Goal: Task Accomplishment & Management: Use online tool/utility

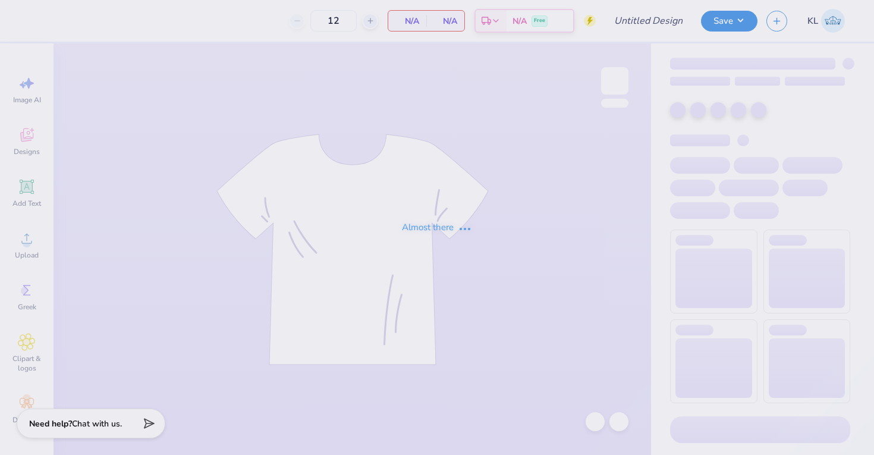
type input "KKG x Pi [PERSON_NAME] '25"
type input "24"
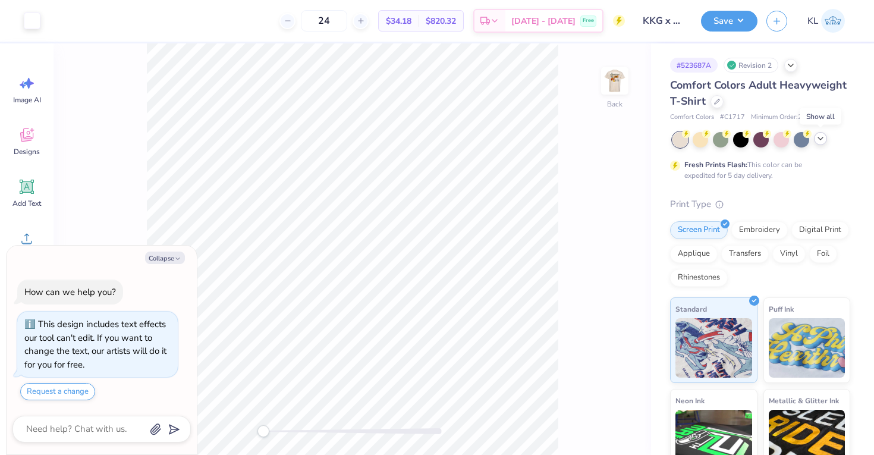
click at [817, 137] on icon at bounding box center [820, 139] width 10 height 10
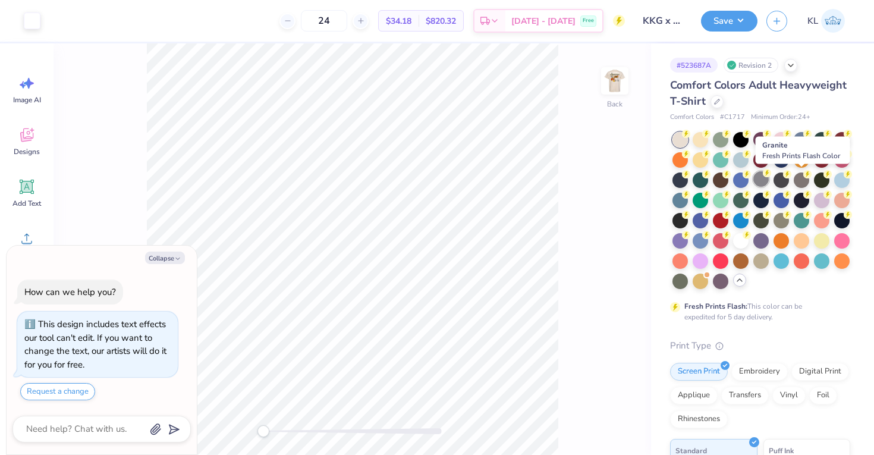
click at [768, 182] on div at bounding box center [760, 178] width 15 height 15
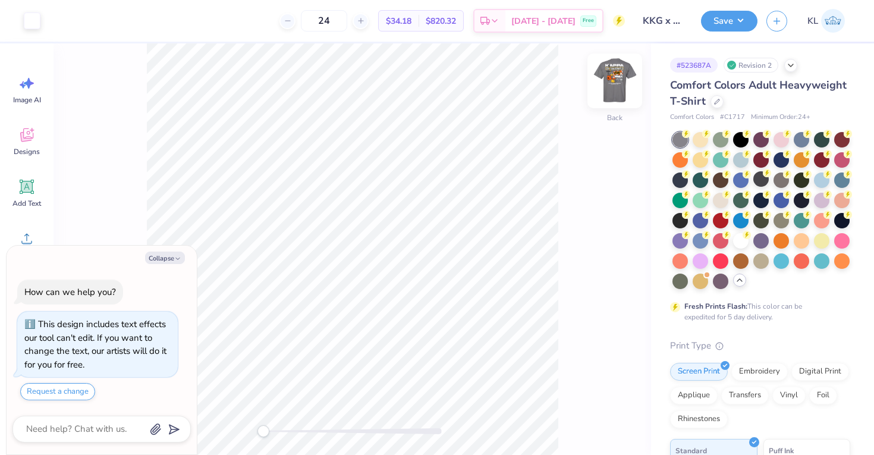
click at [622, 86] on img at bounding box center [615, 81] width 48 height 48
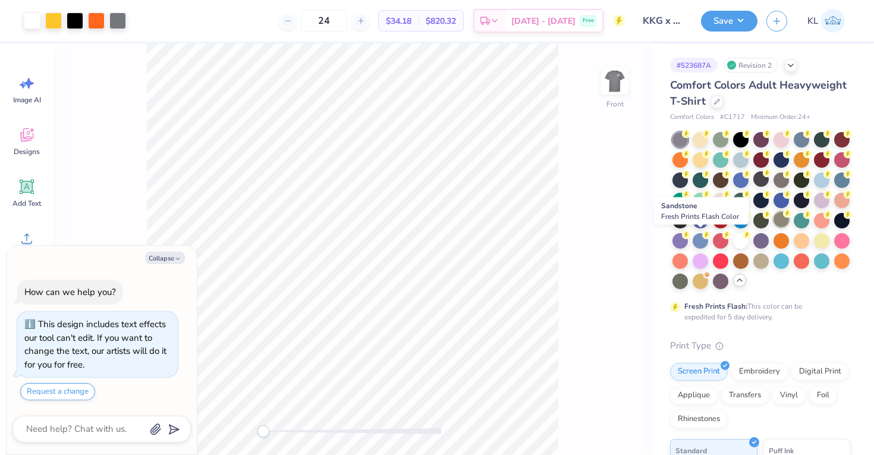
click at [773, 227] on div at bounding box center [780, 219] width 15 height 15
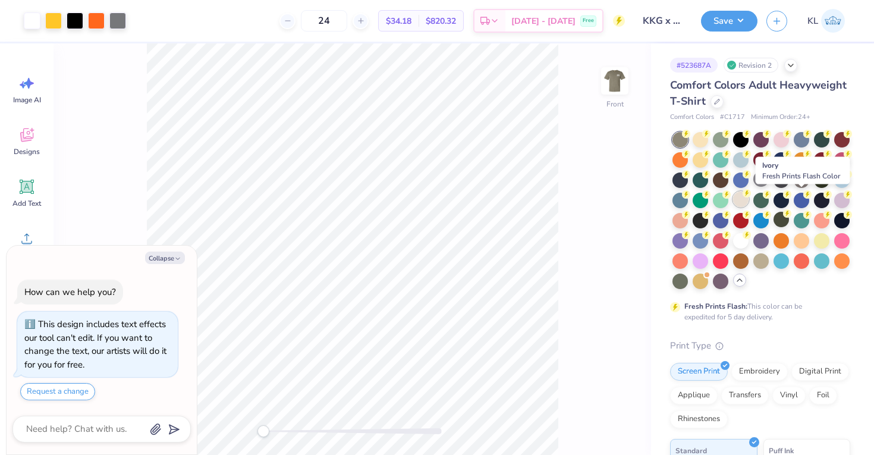
click at [748, 198] on div at bounding box center [740, 198] width 15 height 15
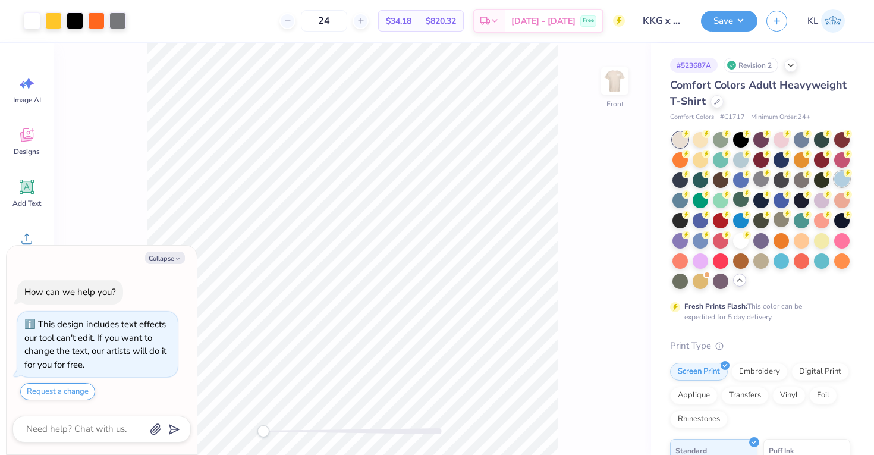
click at [834, 187] on div at bounding box center [841, 178] width 15 height 15
click at [620, 79] on img at bounding box center [615, 81] width 48 height 48
click at [620, 79] on img at bounding box center [615, 81] width 24 height 24
click at [753, 267] on div at bounding box center [760, 259] width 15 height 15
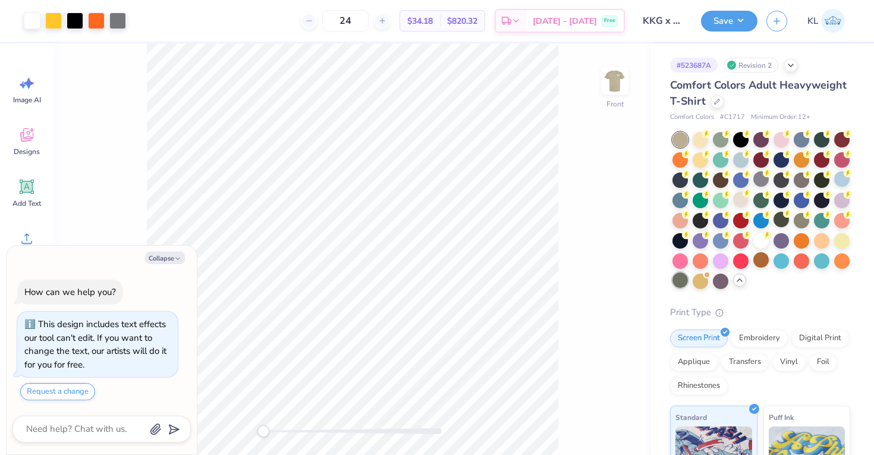
click at [688, 284] on div at bounding box center [679, 279] width 15 height 15
click at [718, 139] on div at bounding box center [720, 138] width 15 height 15
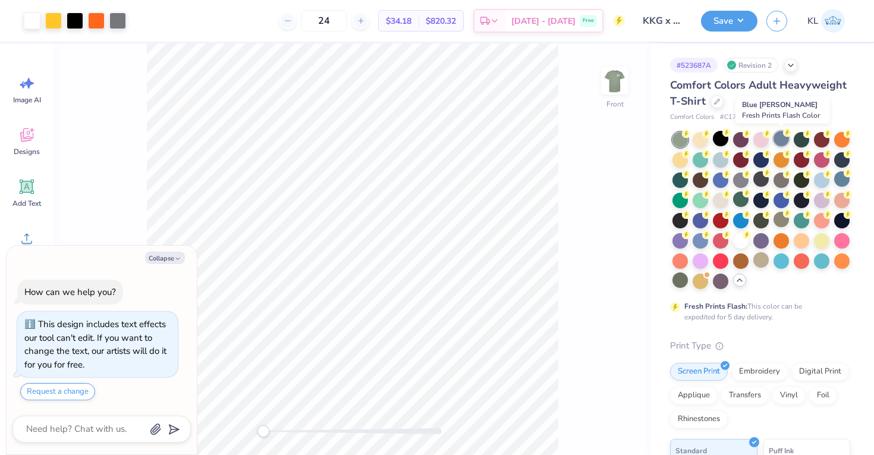
click at [784, 138] on div at bounding box center [780, 138] width 15 height 15
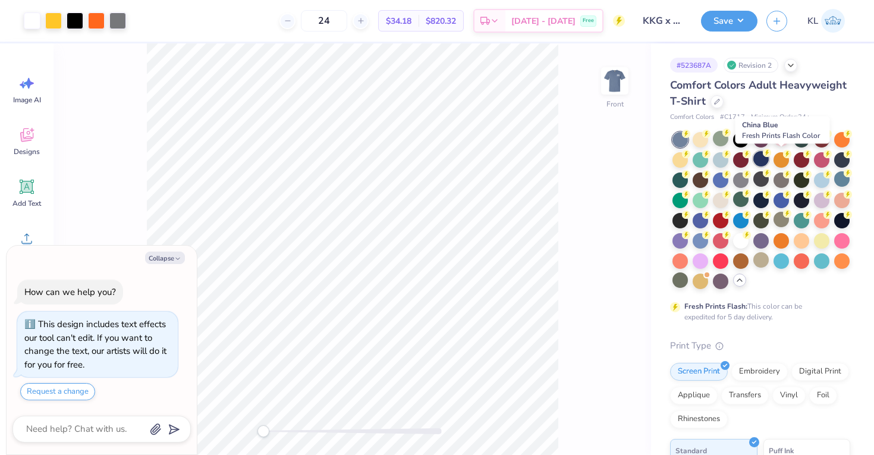
click at [768, 157] on div at bounding box center [760, 158] width 15 height 15
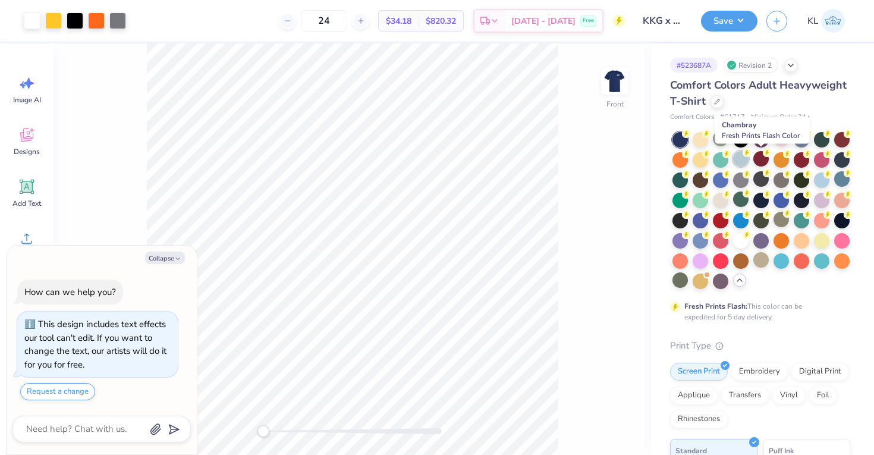
click at [748, 156] on div at bounding box center [740, 158] width 15 height 15
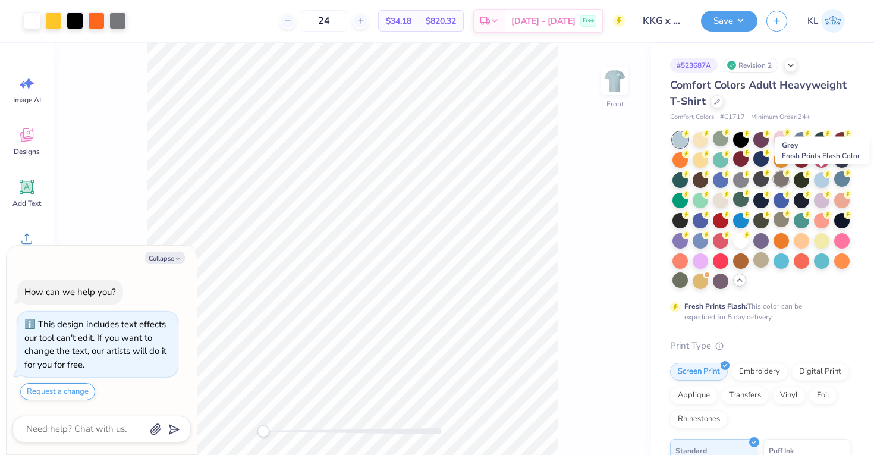
click at [789, 174] on div at bounding box center [780, 178] width 15 height 15
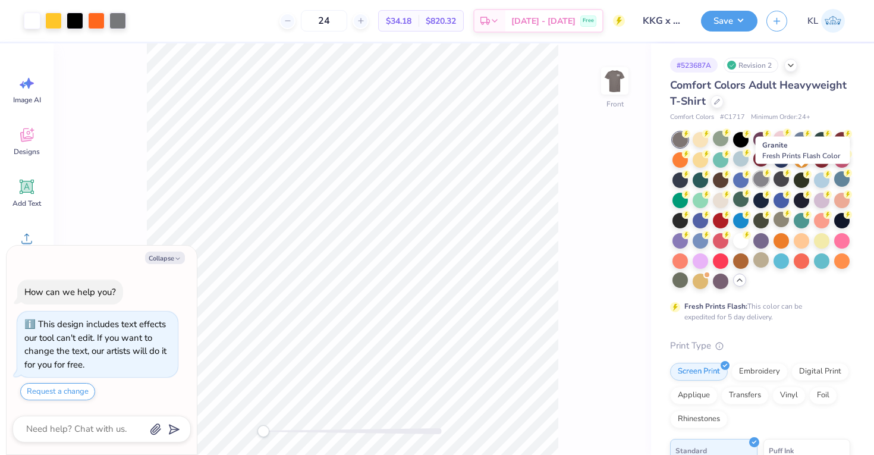
click at [771, 175] on circle at bounding box center [766, 173] width 8 height 8
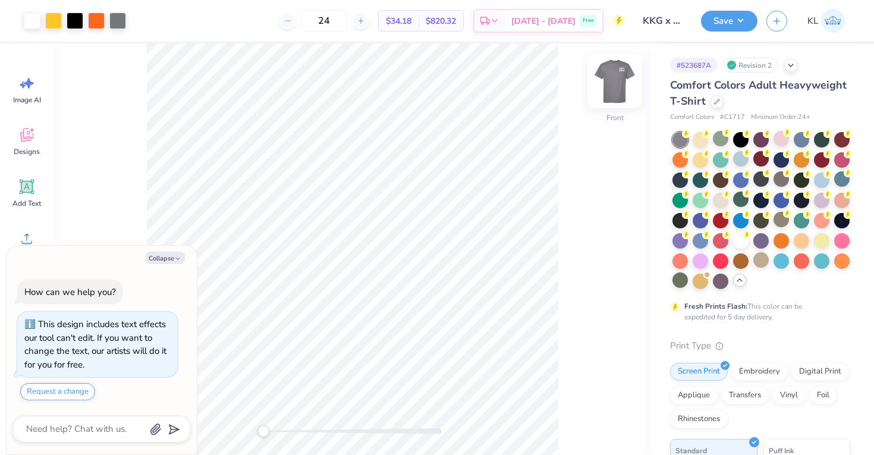
click at [607, 77] on img at bounding box center [615, 81] width 48 height 48
click at [607, 77] on img at bounding box center [615, 81] width 24 height 24
click at [723, 100] on div at bounding box center [716, 100] width 13 height 13
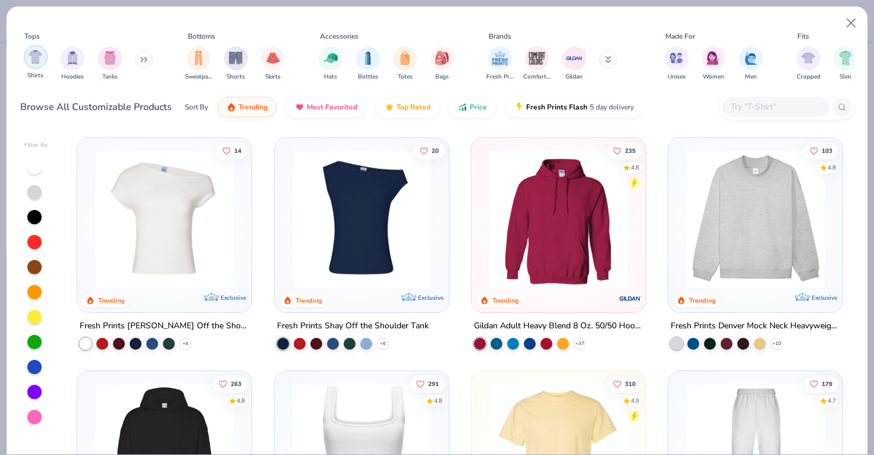
click at [33, 50] on img "filter for Shirts" at bounding box center [36, 57] width 14 height 14
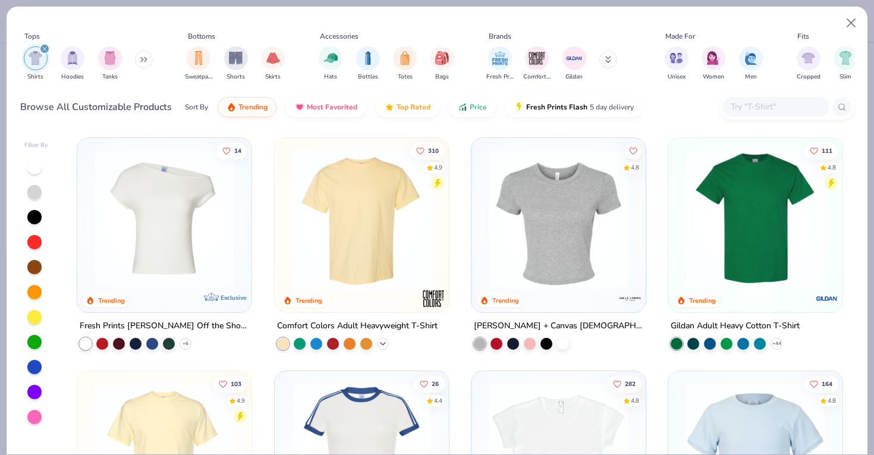
click at [381, 344] on icon at bounding box center [383, 344] width 10 height 10
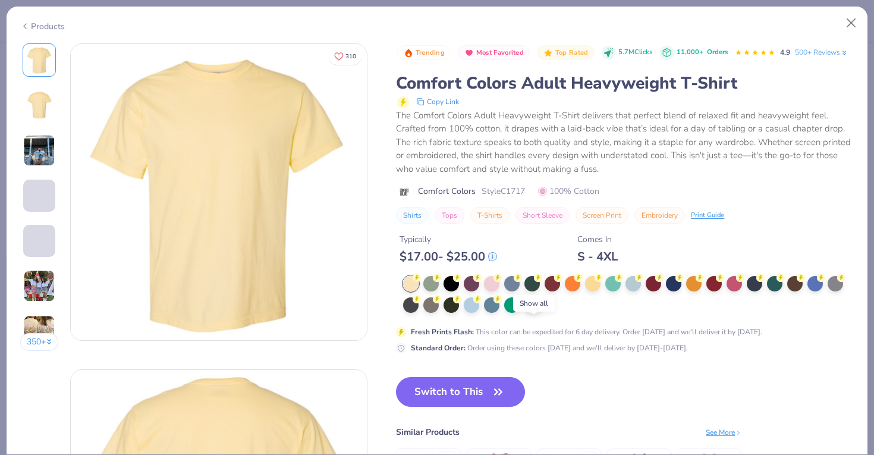
click at [533, 306] on polyline at bounding box center [533, 305] width 5 height 2
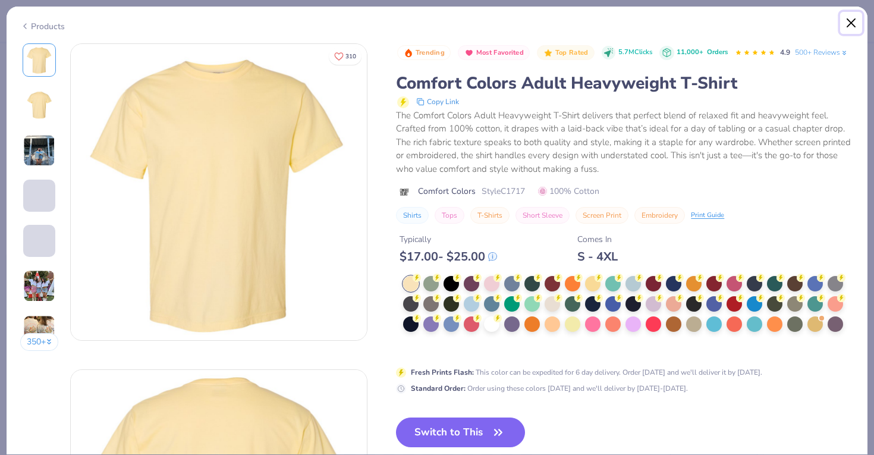
click at [853, 25] on button "Close" at bounding box center [851, 23] width 23 height 23
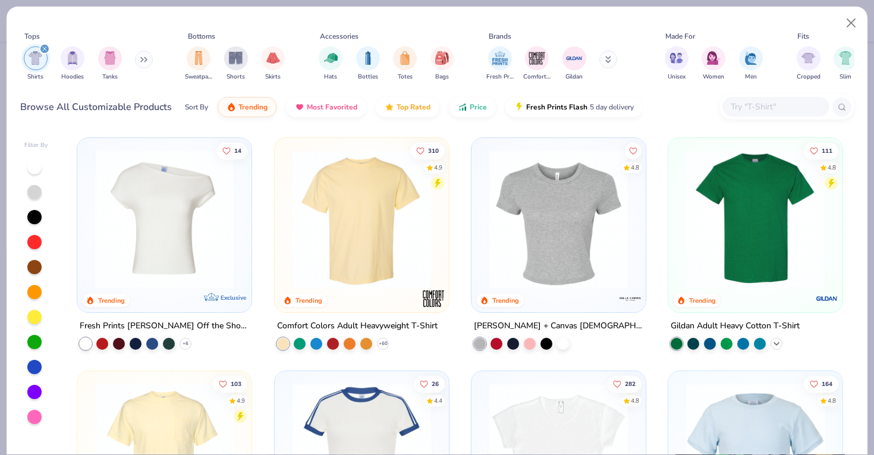
click at [774, 342] on polyline at bounding box center [776, 343] width 5 height 2
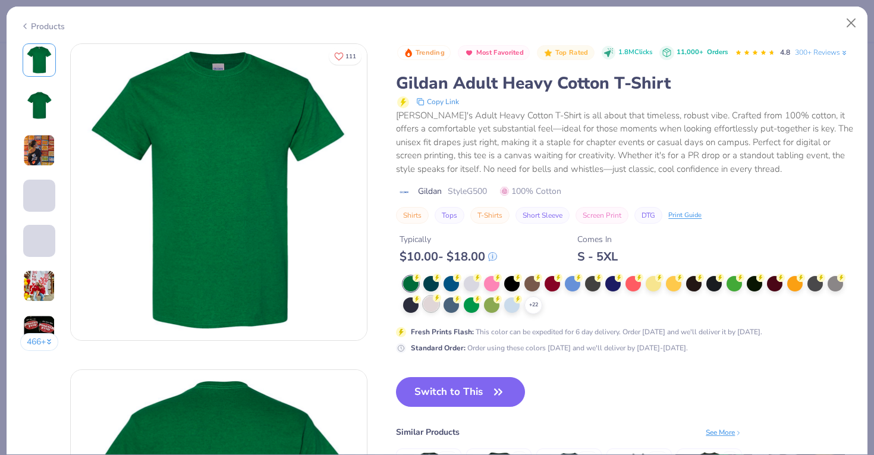
click at [433, 311] on div at bounding box center [430, 303] width 15 height 15
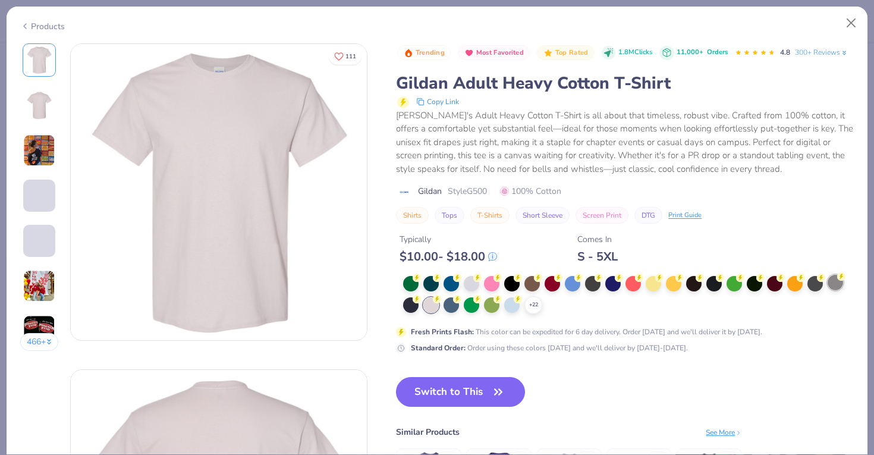
click at [839, 290] on div at bounding box center [834, 282] width 15 height 15
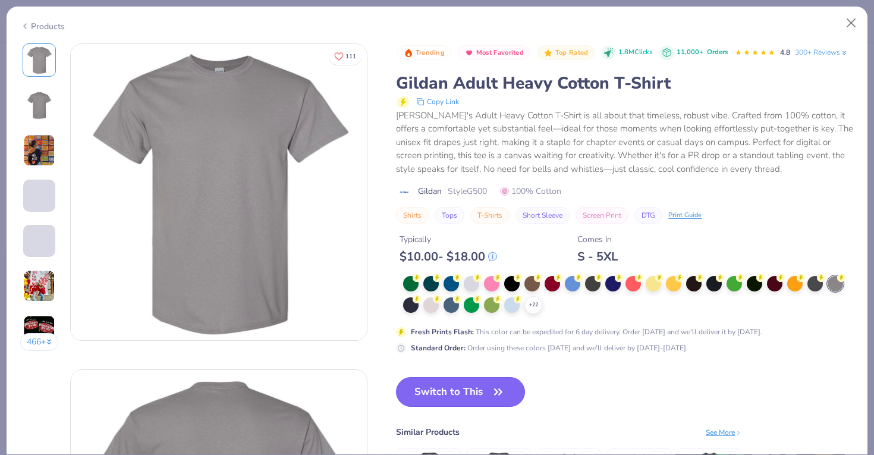
click at [475, 407] on button "Switch to This" at bounding box center [460, 392] width 129 height 30
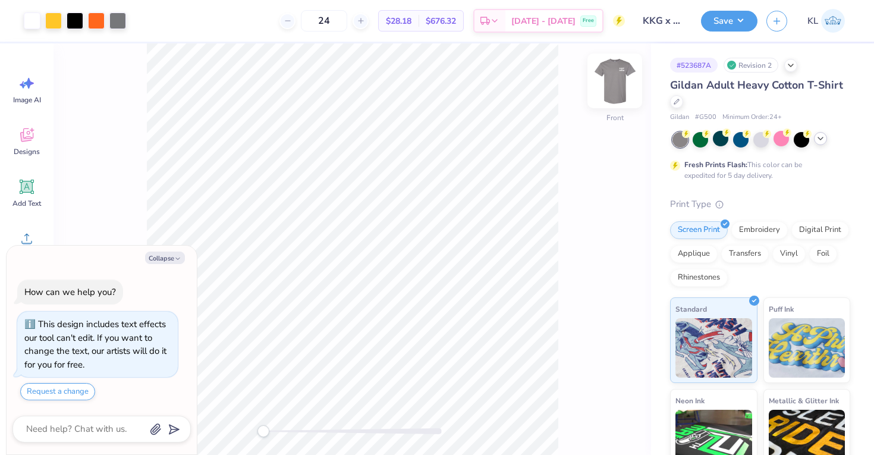
click at [611, 79] on img at bounding box center [615, 81] width 48 height 48
click at [824, 140] on icon at bounding box center [820, 139] width 10 height 10
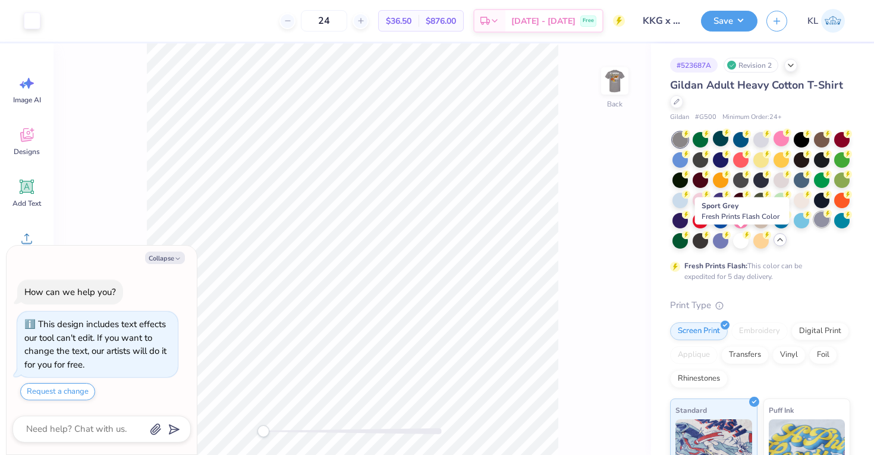
click at [814, 227] on div at bounding box center [821, 219] width 15 height 15
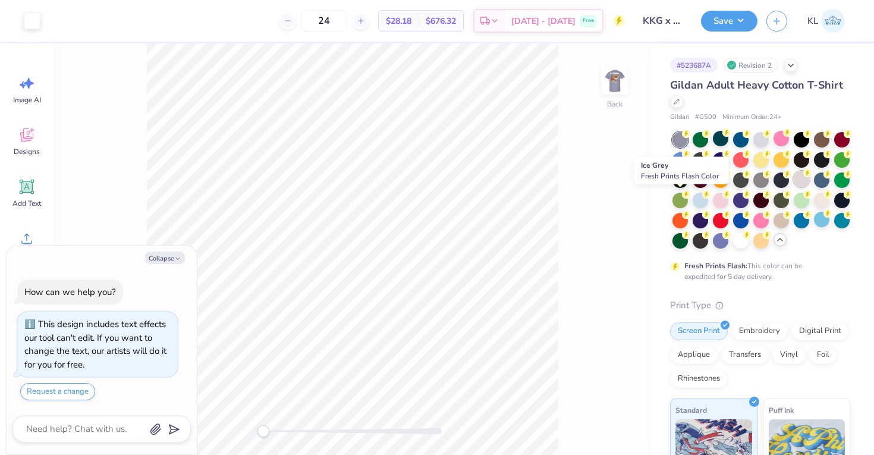
click at [793, 187] on div at bounding box center [800, 178] width 15 height 15
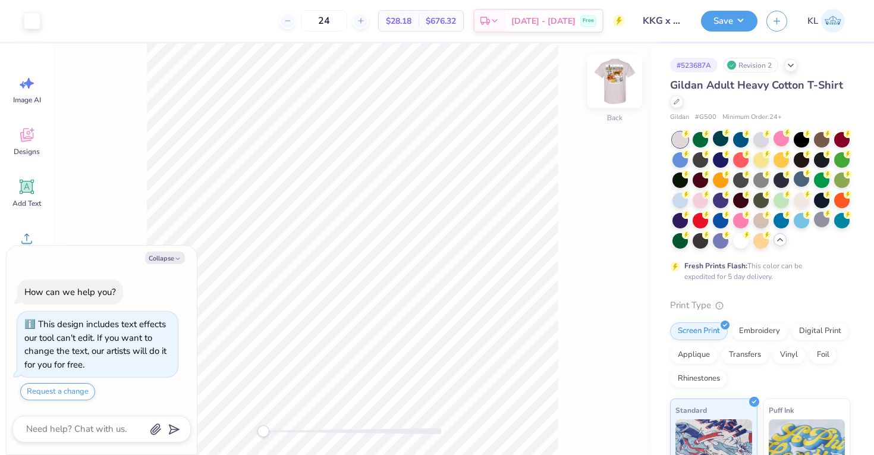
click at [610, 80] on img at bounding box center [615, 81] width 48 height 48
click at [610, 80] on img at bounding box center [615, 81] width 24 height 24
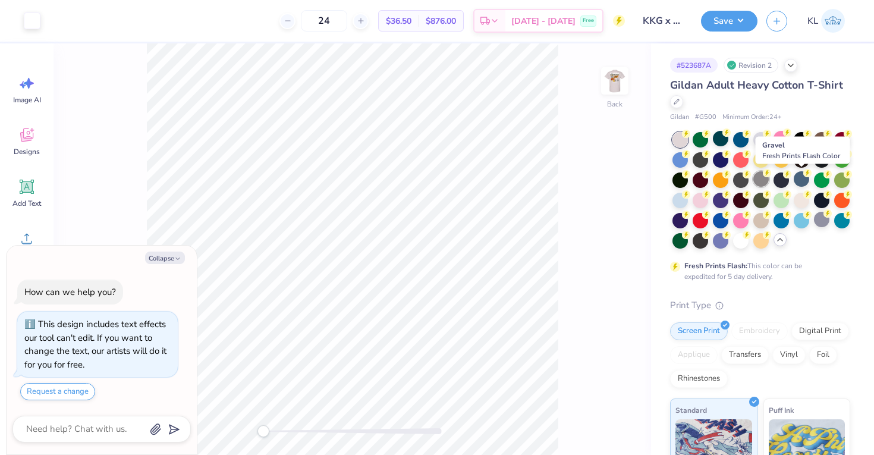
click at [768, 179] on div at bounding box center [760, 178] width 15 height 15
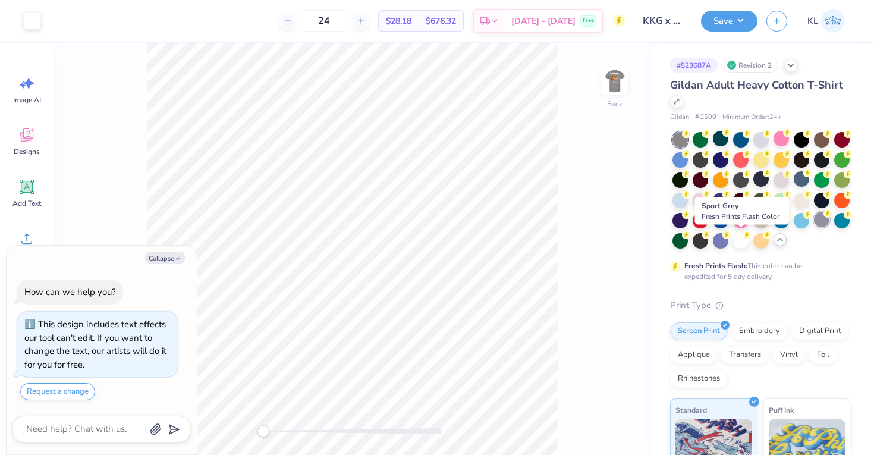
click at [814, 227] on div at bounding box center [821, 219] width 15 height 15
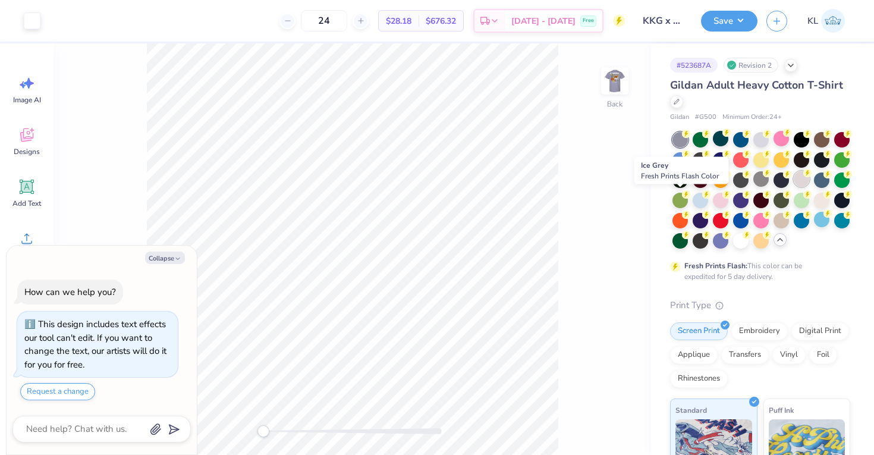
click at [793, 187] on div at bounding box center [800, 178] width 15 height 15
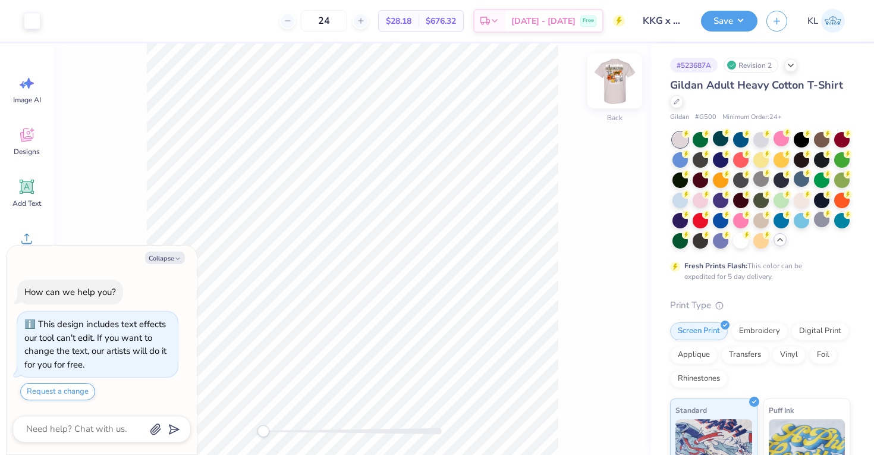
click at [602, 75] on img at bounding box center [615, 81] width 48 height 48
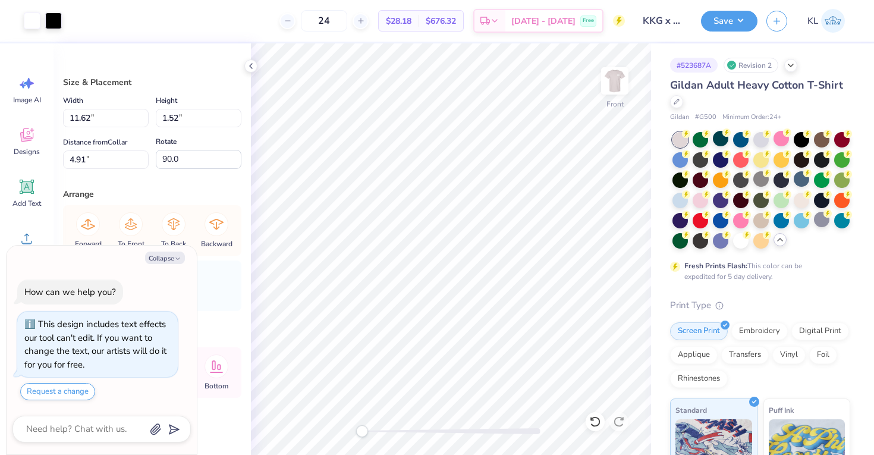
type textarea "x"
type input "0.79"
type input "0.98"
type input "5.18"
type input "0.0"
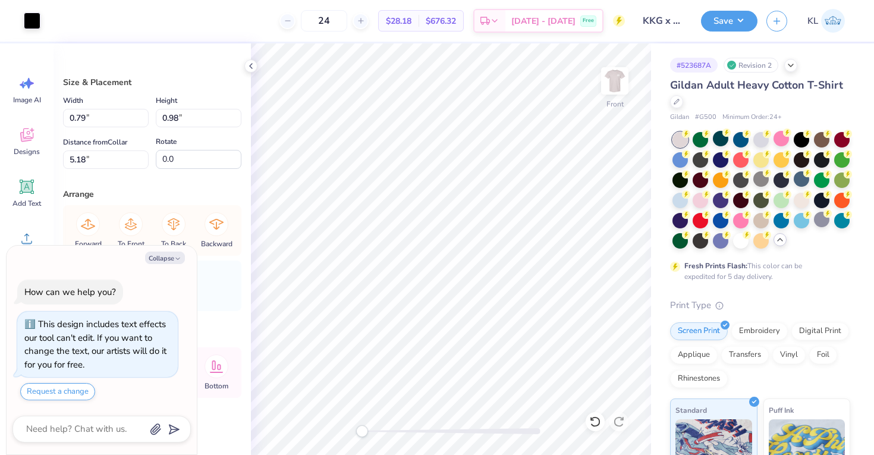
type textarea "x"
type input "11.62"
type input "1.52"
type input "4.91"
type input "90.0"
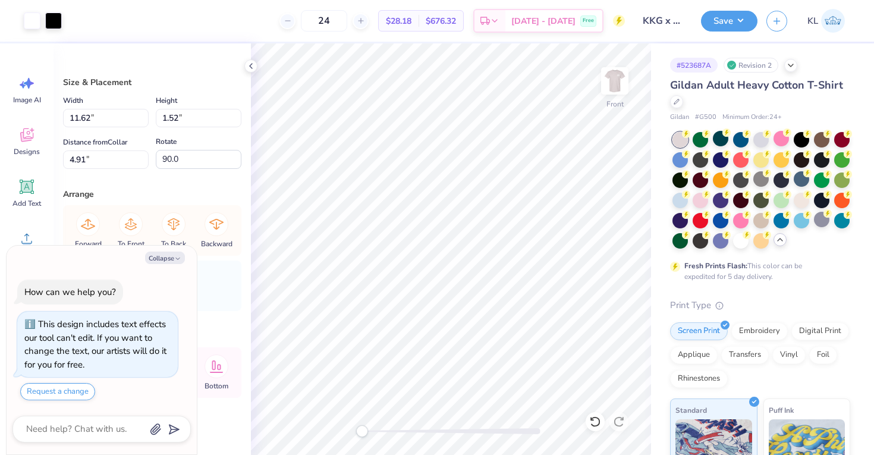
type textarea "x"
type input "0.79"
type input "0.98"
type input "5.18"
type input "0.0"
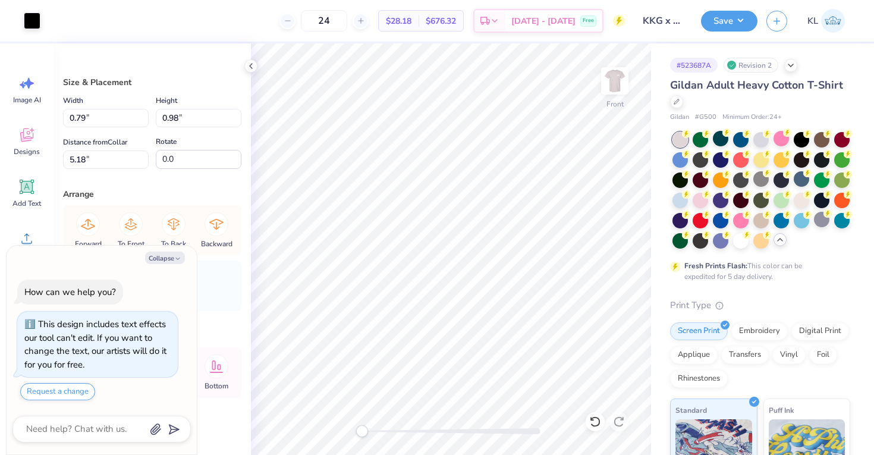
type textarea "x"
type input "0.86"
type textarea "x"
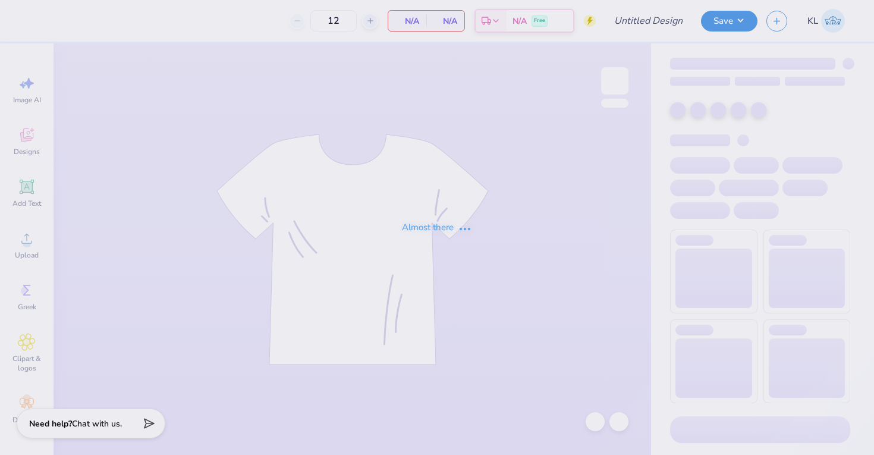
type input "KKG x Pi [PERSON_NAME] '25"
type input "24"
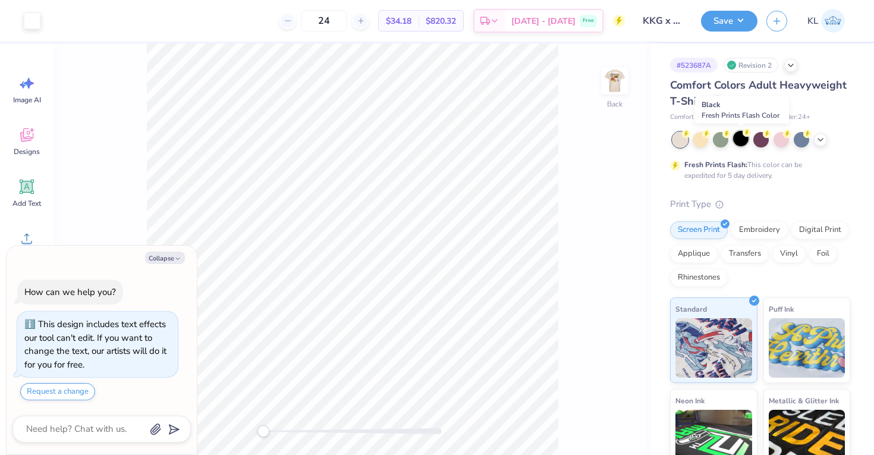
click at [739, 136] on div at bounding box center [740, 138] width 15 height 15
click at [619, 83] on img at bounding box center [615, 81] width 48 height 48
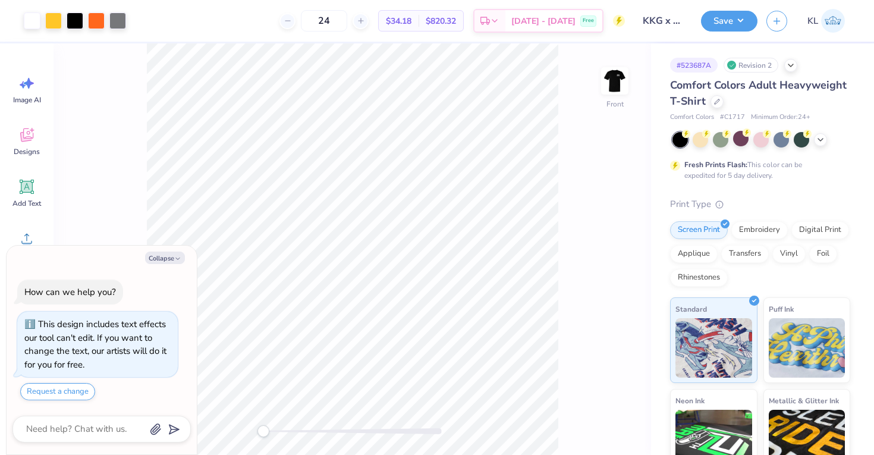
click at [619, 83] on img at bounding box center [615, 81] width 24 height 24
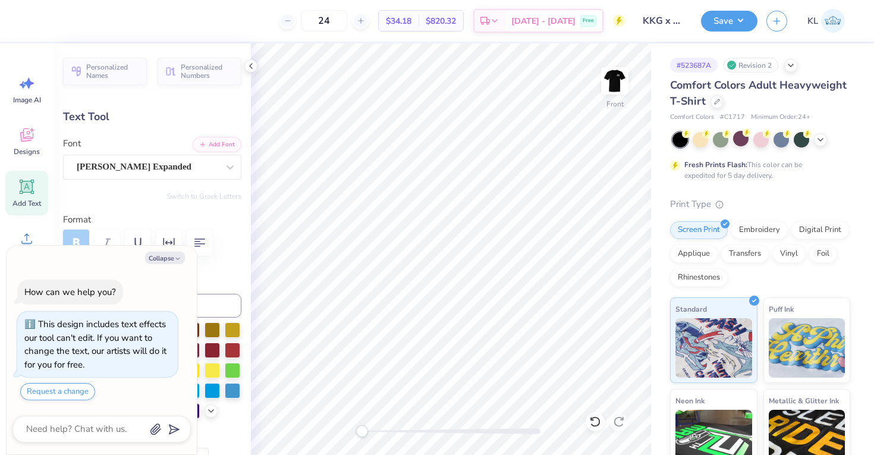
type textarea "x"
type textarea "K"
type textarea "x"
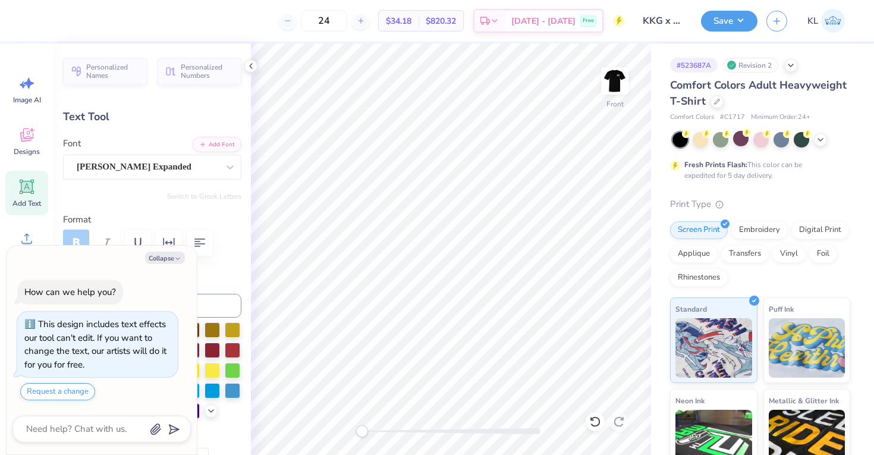
type textarea "KK"
type textarea "x"
type textarea "KKg"
type textarea "x"
type textarea "KKg"
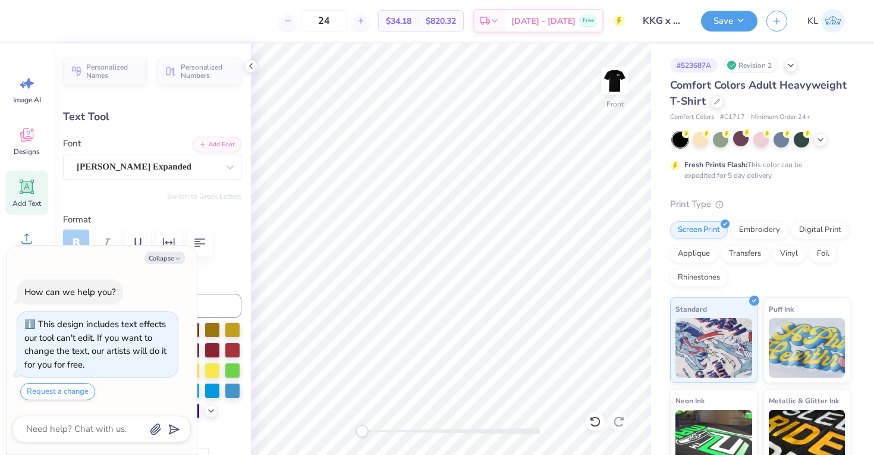
type textarea "x"
type textarea "KKg X"
type textarea "x"
type textarea "KKg X"
type textarea "x"
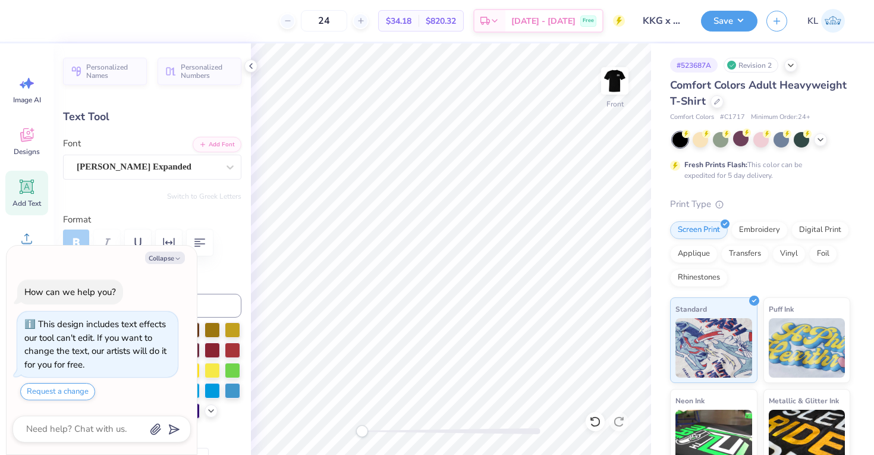
type textarea "KKg X P"
type textarea "x"
type textarea "KKg X Pi"
type textarea "x"
type textarea "KKg X Pi"
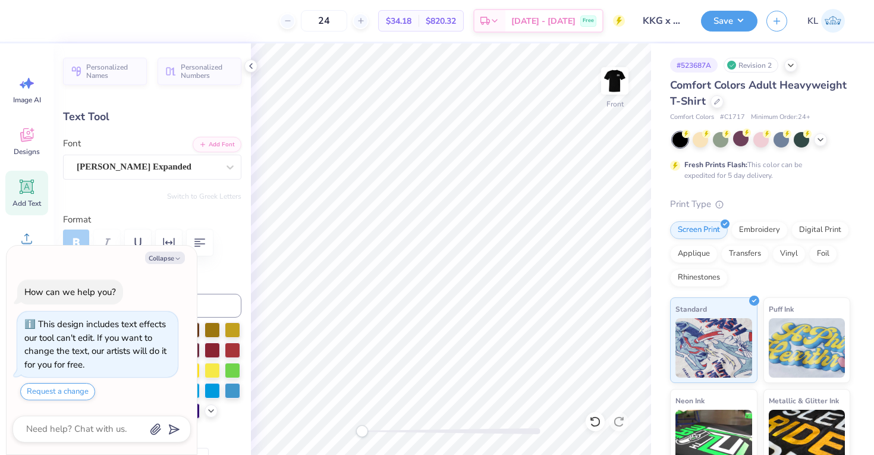
type textarea "x"
type textarea "KKg X Pi K"
type textarea "x"
type textarea "KKg X Pi Kap"
type textarea "x"
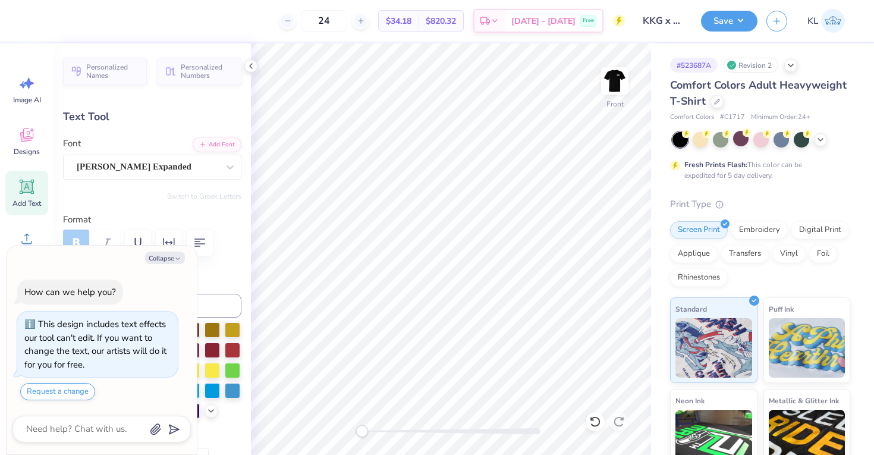
type textarea "KKg X Pi Kapp"
type textarea "x"
type textarea "KKg X Pi Kapp"
type textarea "x"
type textarea "KKg X Pi Kapp S"
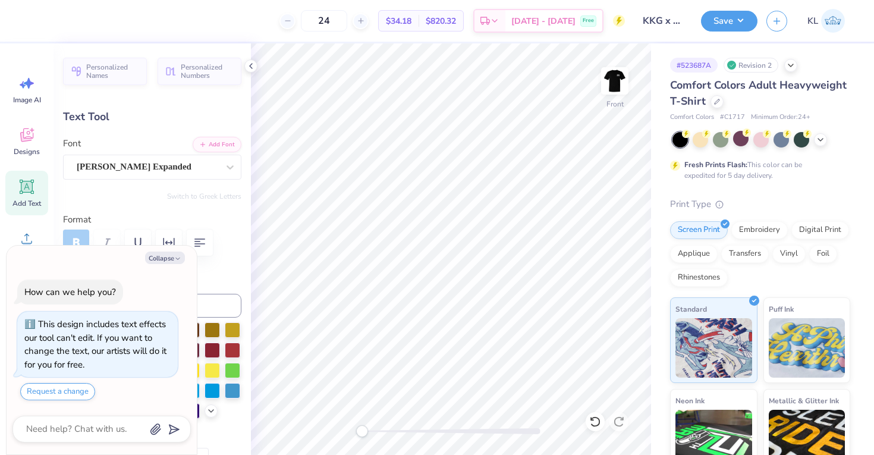
scroll to position [10, 4]
type textarea "x"
type textarea "KKg X Pi Kapp So"
type textarea "x"
type textarea "KKg X Pi Kapp Soc"
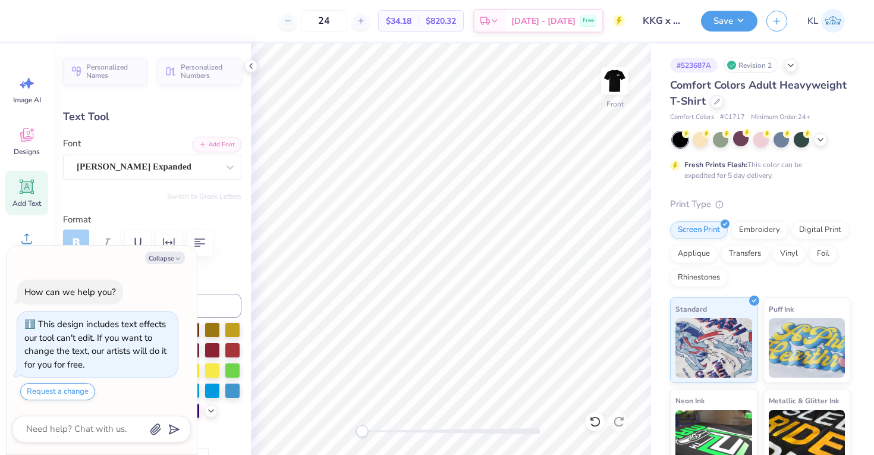
type textarea "x"
type textarea "KKg X Pi Kapp Soci"
type textarea "x"
type textarea "KKg X Pi Kapp Socia"
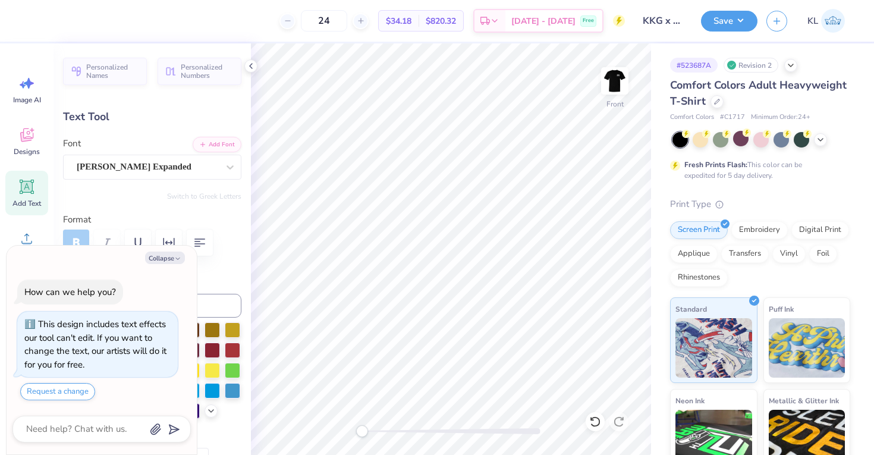
type textarea "x"
type textarea "KKg X Pi Kapp Social"
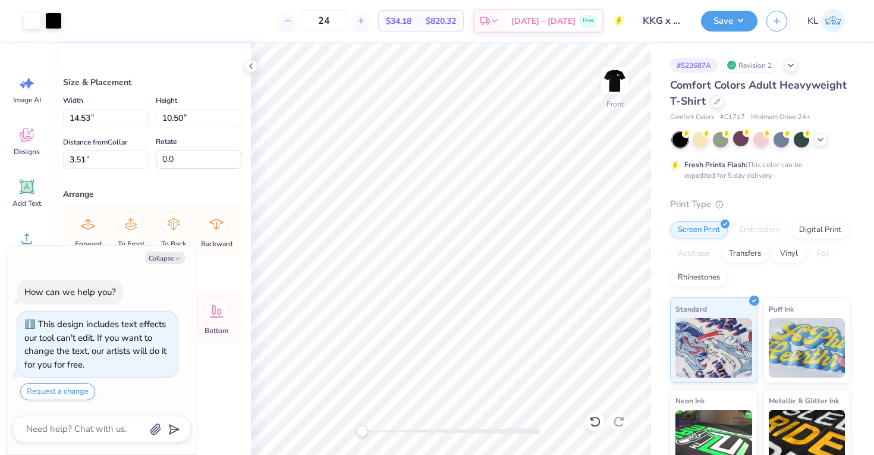
type textarea "x"
type input "3.93"
click at [600, 424] on icon at bounding box center [595, 421] width 12 height 12
type textarea "x"
type input "3.51"
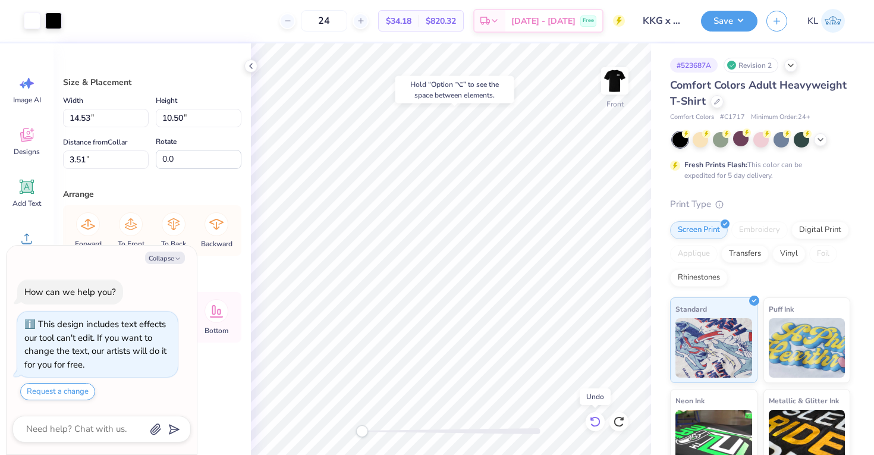
click at [594, 423] on icon at bounding box center [595, 421] width 12 height 12
type textarea "x"
type input "11.62"
type input "1.52"
type input "5.01"
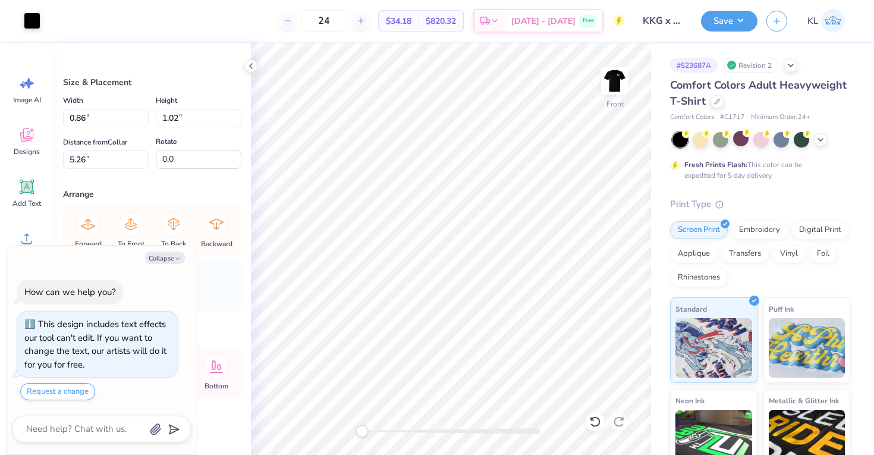
type input "90.0"
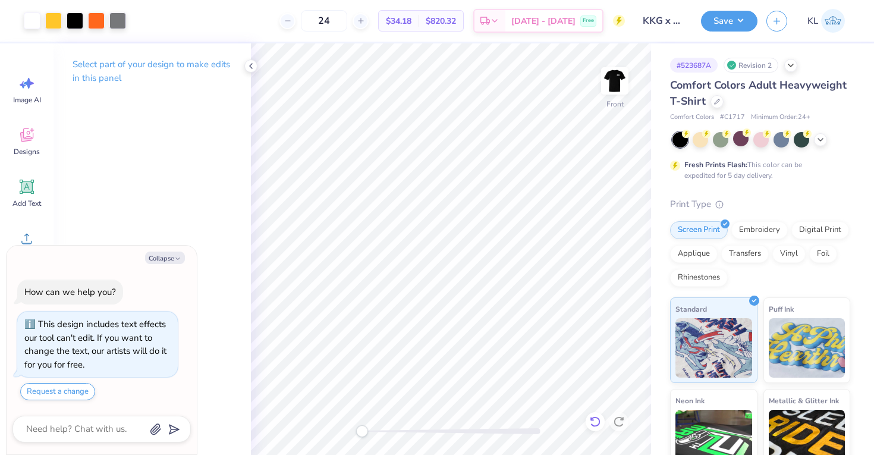
click at [590, 429] on div at bounding box center [594, 421] width 19 height 19
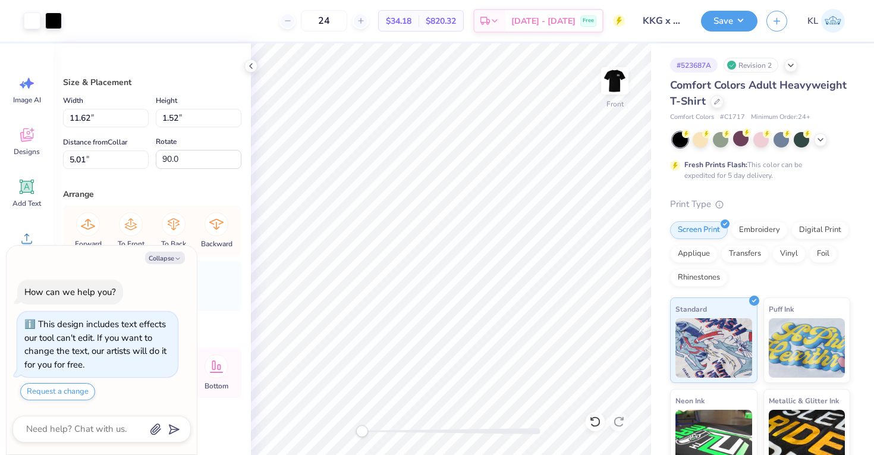
type textarea "x"
type input "0.86"
type input "1.02"
type input "5.26"
type input "0.0"
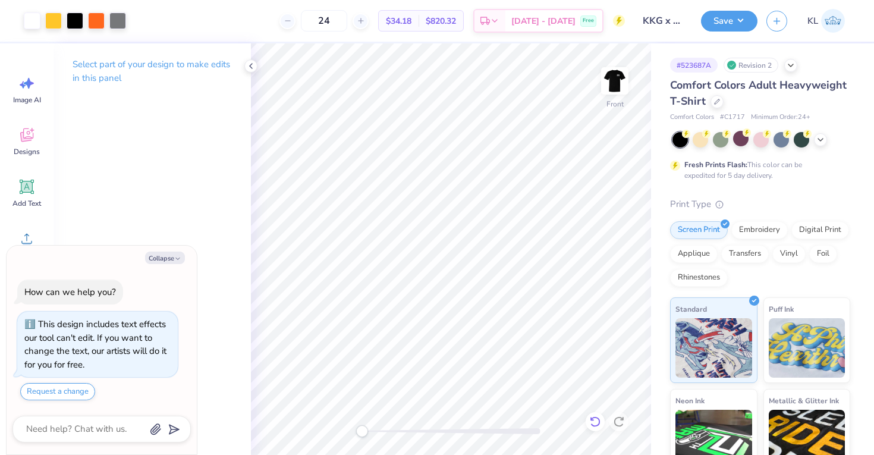
click at [593, 423] on icon at bounding box center [595, 421] width 12 height 12
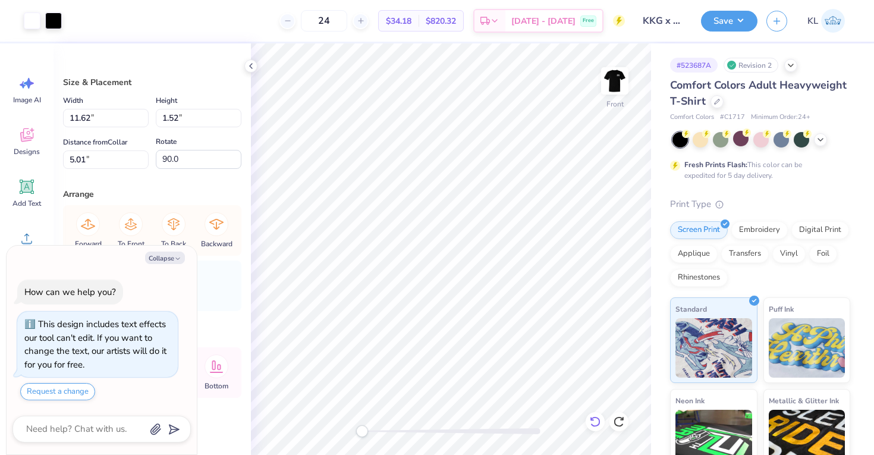
type textarea "x"
type input "0.86"
type input "0.98"
type input "5.28"
type input "0.0"
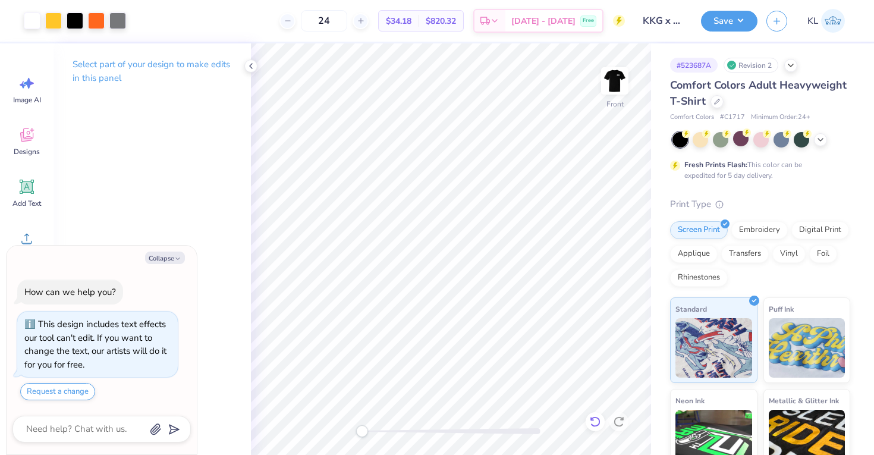
click at [596, 415] on div at bounding box center [594, 421] width 19 height 19
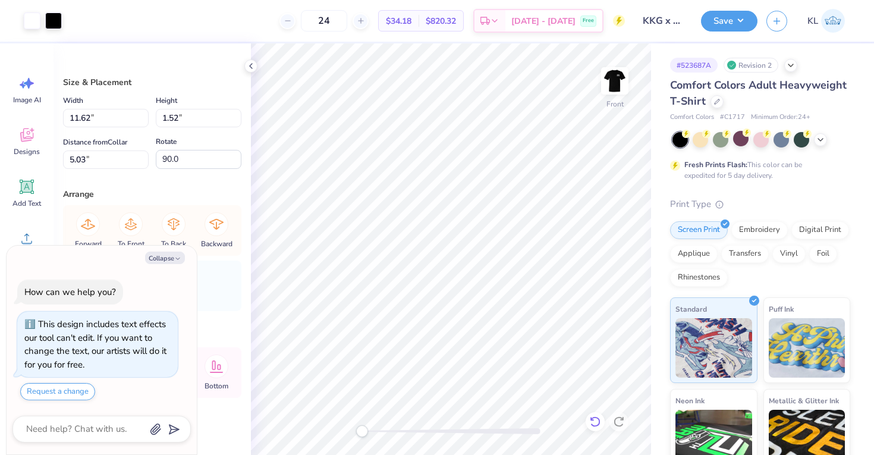
type textarea "x"
type input "0.79"
type input "1.00"
type input "5.28"
type input "0.0"
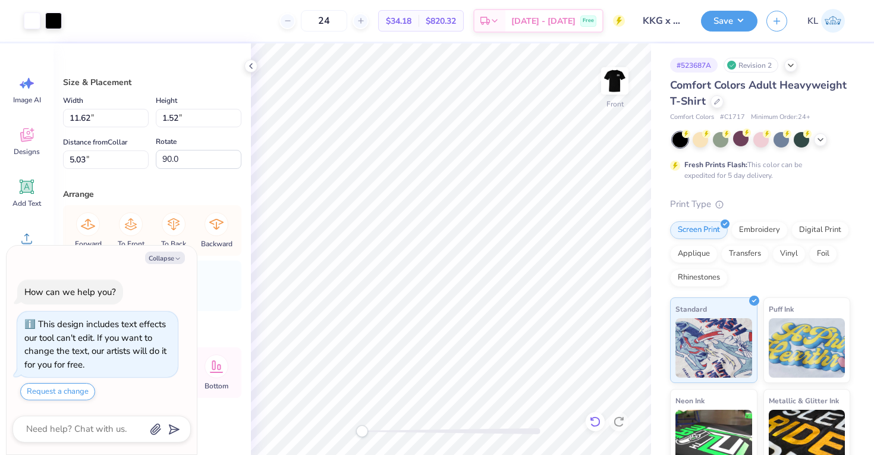
type textarea "x"
type input "0.94"
type input "1.04"
type input "5.25"
type input "0.0"
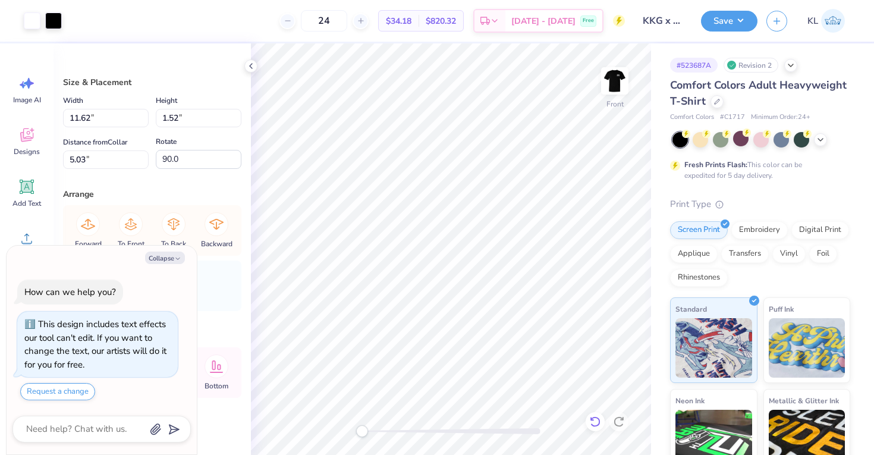
type textarea "x"
type input "12.00"
type input "1.90"
type input "4.82"
type input "0.0"
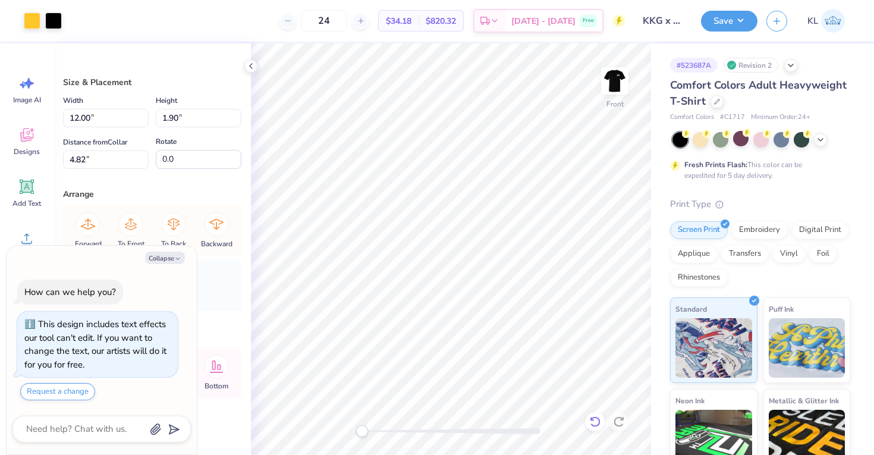
type textarea "x"
type input "3.62"
type textarea "x"
type input "12.81"
type input "2.03"
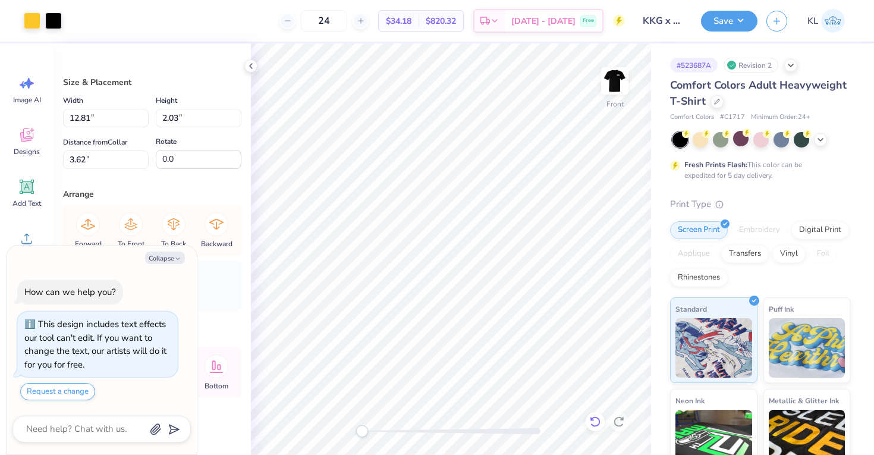
type textarea "x"
type input "12.42"
type input "1.97"
type textarea "x"
type input "11.62"
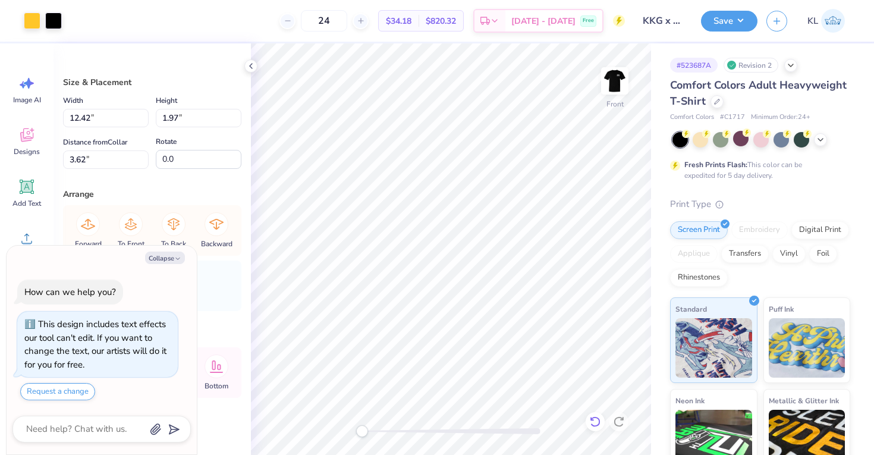
type input "1.52"
type input "0.50"
type input "90.0"
type textarea "x"
type input "12.13"
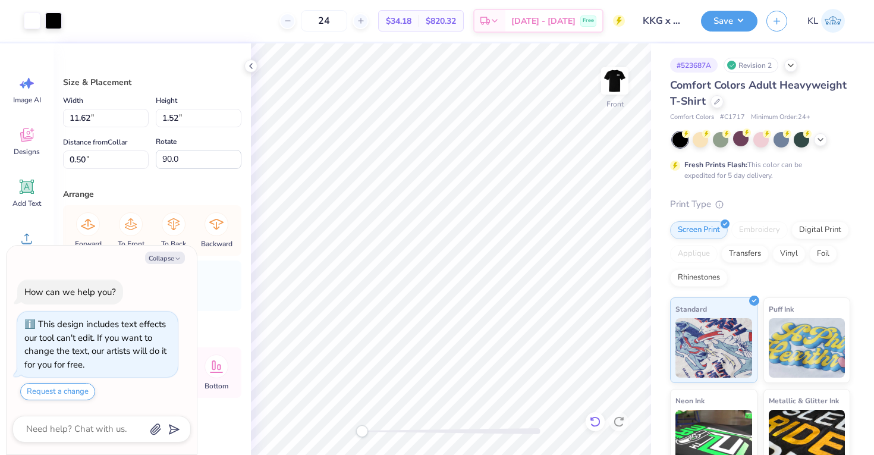
type input "1.59"
type input "4.10"
type textarea "x"
type input "12.74"
type input "1.67"
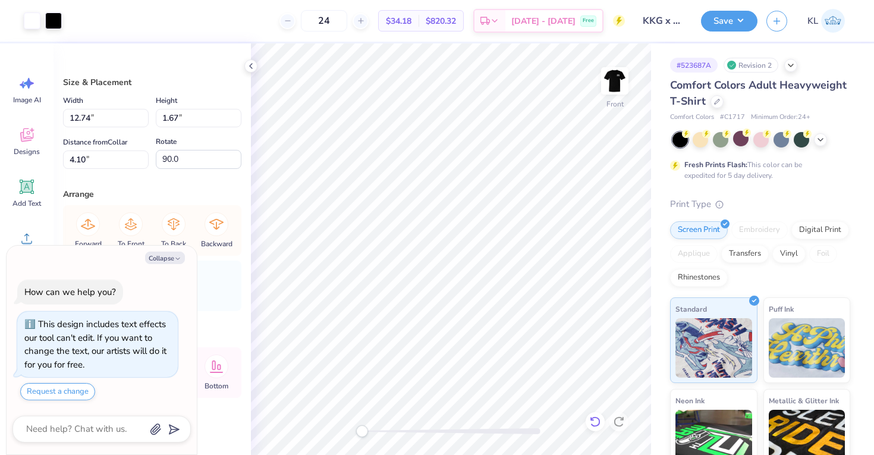
type textarea "x"
type input "12.42"
type input "1.97"
type input "0.0"
type textarea "x"
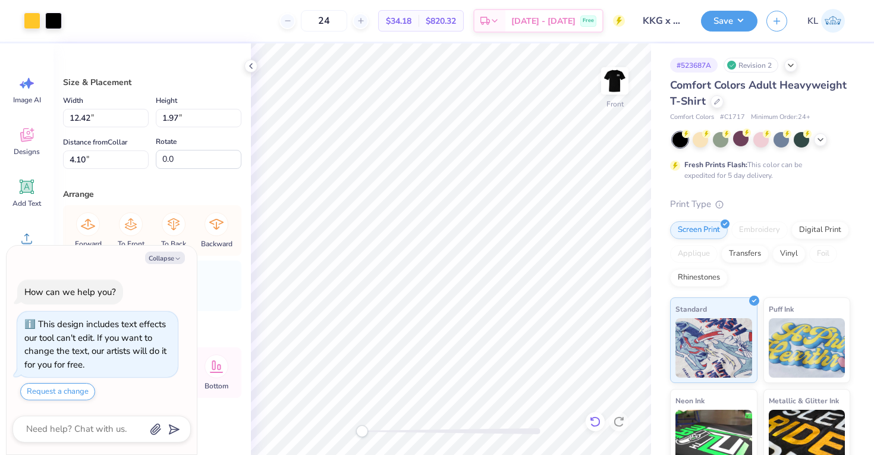
type input "12.74"
type input "1.67"
type input "3.26"
type input "90.0"
type textarea "x"
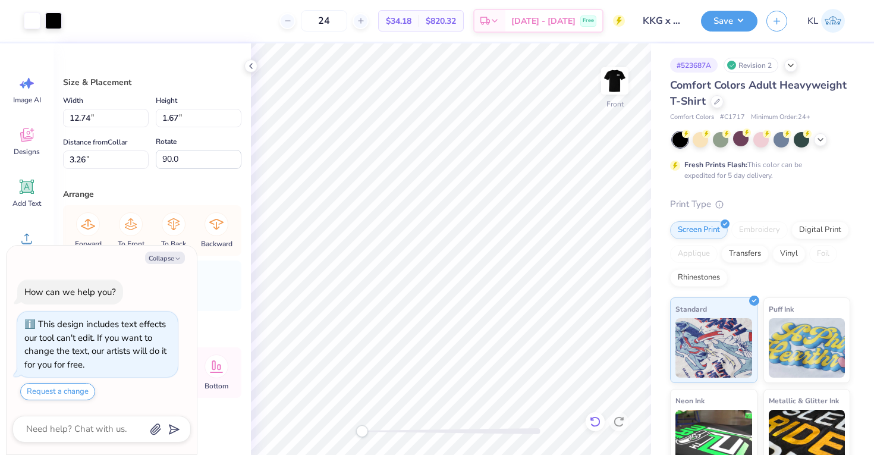
type input "12.42"
type input "1.97"
type input "5.07"
type input "0.0"
click at [179, 259] on icon "button" at bounding box center [177, 258] width 7 height 7
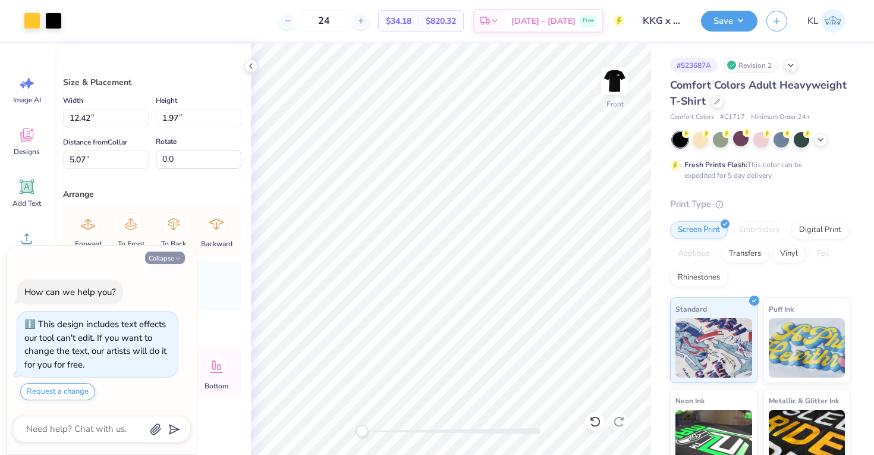
type textarea "x"
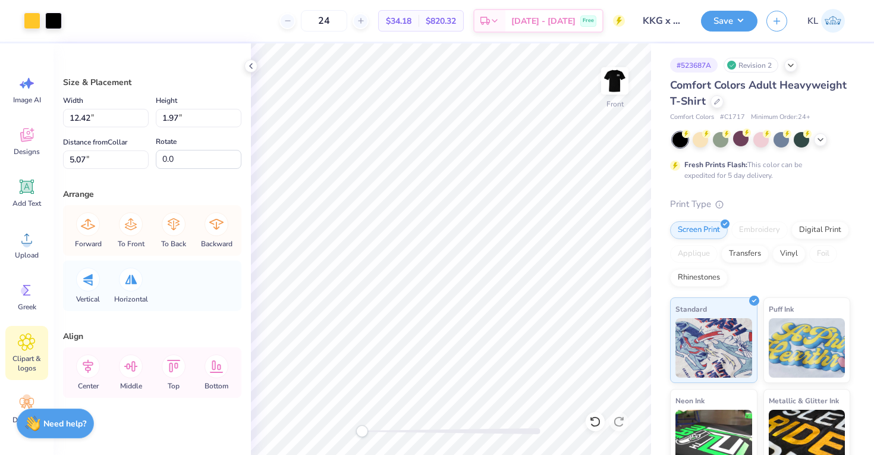
click at [33, 347] on icon at bounding box center [26, 342] width 17 height 18
type input "11.03"
type input "1.45"
type input "4.81"
type input "11.73"
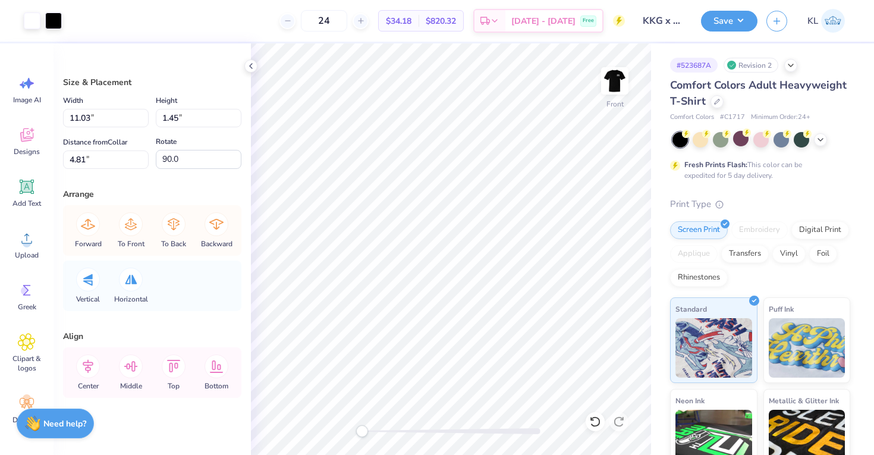
type input "1.54"
type input "4.85"
type input "12.02"
type input "1.57"
type input "4.80"
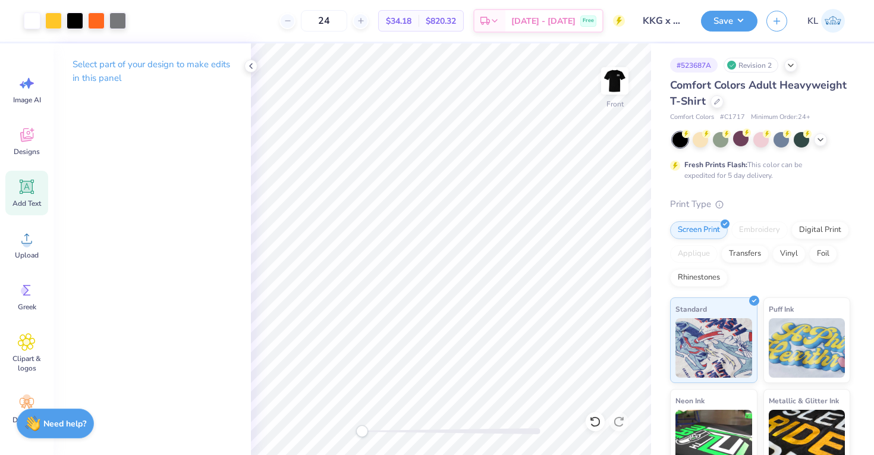
click at [29, 196] on div "Add Text" at bounding box center [26, 193] width 43 height 45
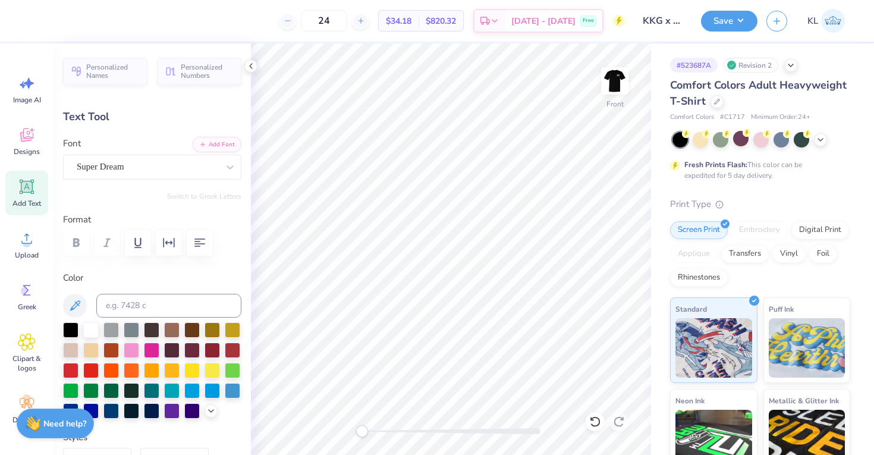
scroll to position [10, 2]
type textarea "KKG x Pi Kapp Social"
type input "14.53"
type input "1.49"
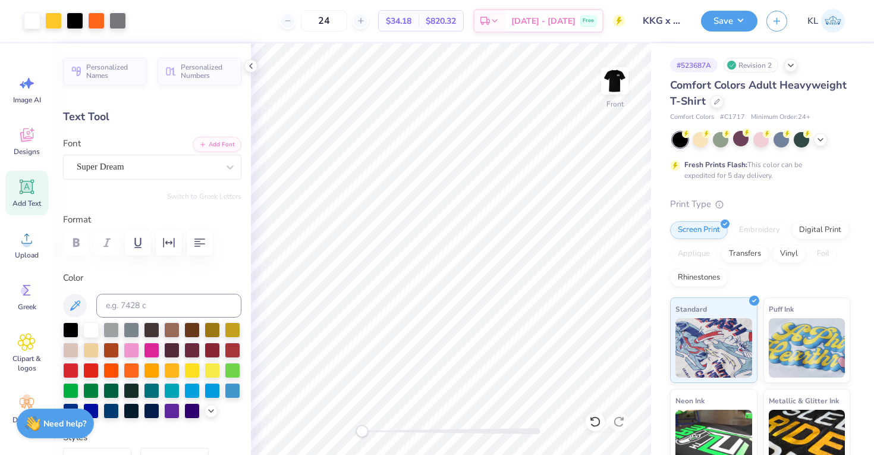
type input "13.00"
type input "10.58"
type input "1.09"
type input "5.19"
click at [72, 327] on div at bounding box center [70, 328] width 15 height 15
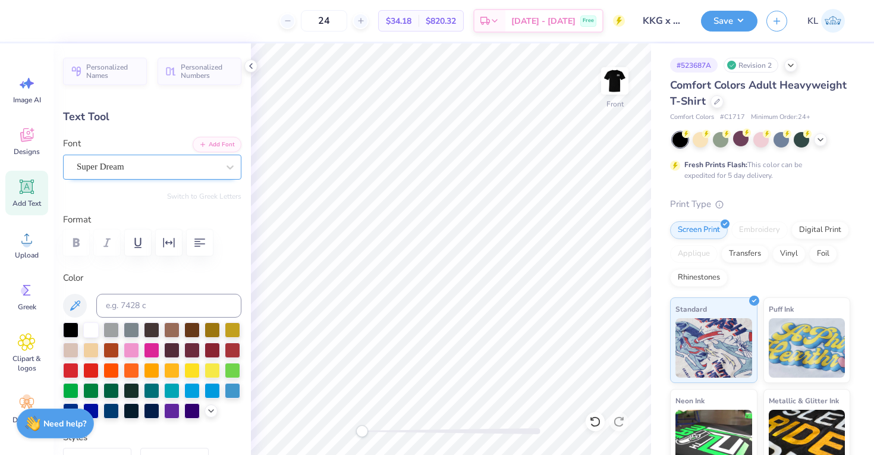
click at [200, 162] on div "Super Dream" at bounding box center [147, 166] width 144 height 18
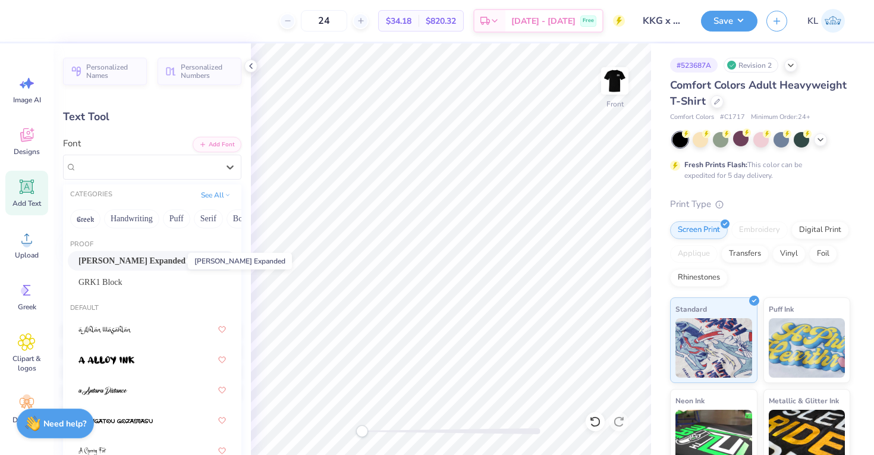
click at [178, 256] on span "Akira Expanded" at bounding box center [131, 260] width 107 height 12
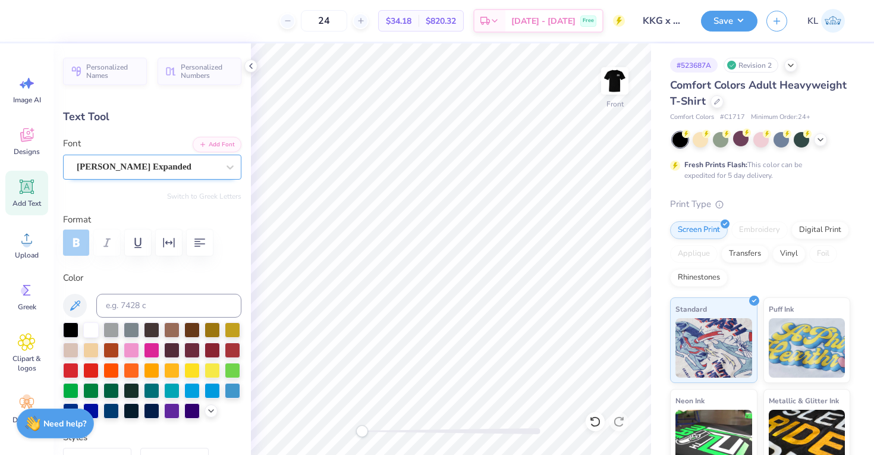
click at [187, 165] on div "Akira Expanded" at bounding box center [147, 166] width 144 height 18
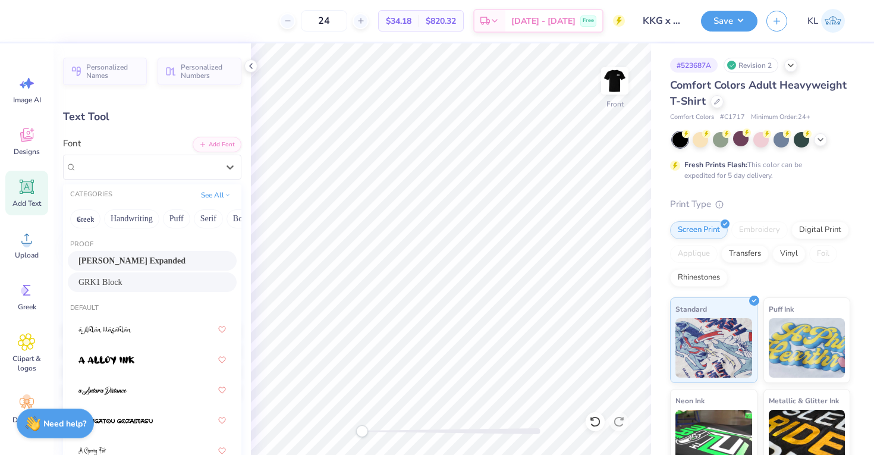
click at [183, 279] on div "GRK1 Block" at bounding box center [151, 282] width 147 height 12
click at [219, 160] on div at bounding box center [229, 166] width 21 height 21
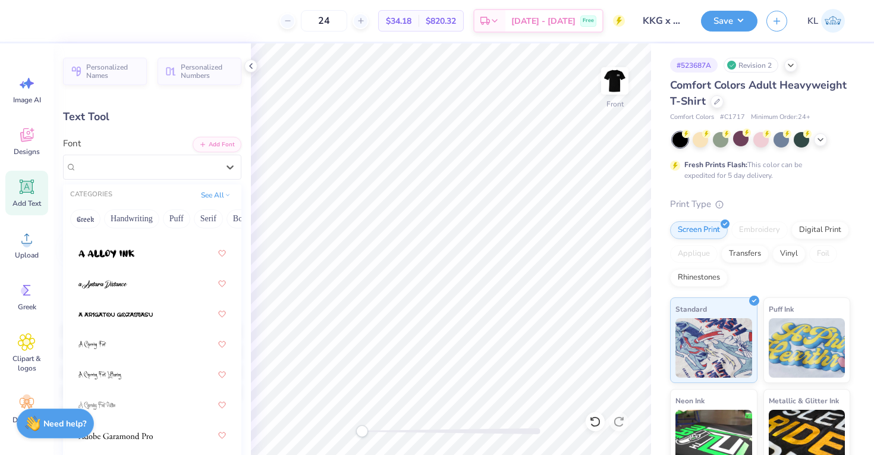
scroll to position [122, 0]
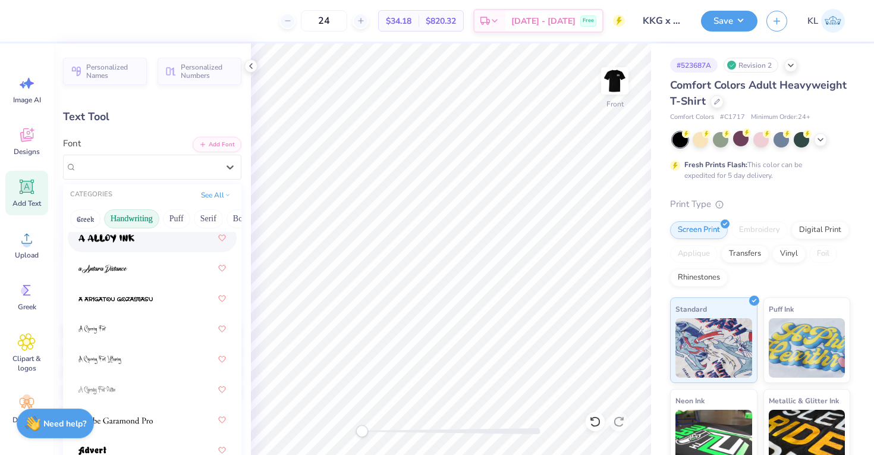
click at [146, 216] on button "Handwriting" at bounding box center [131, 218] width 55 height 19
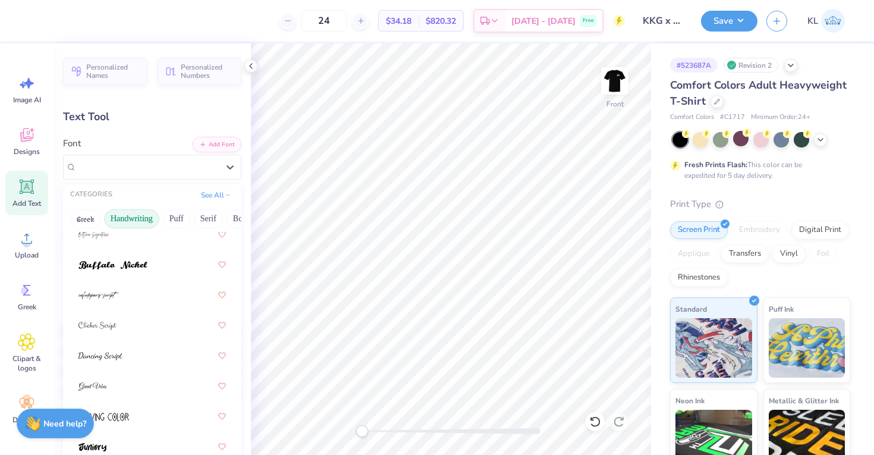
scroll to position [0, 0]
click at [171, 221] on button "Puff" at bounding box center [176, 218] width 27 height 19
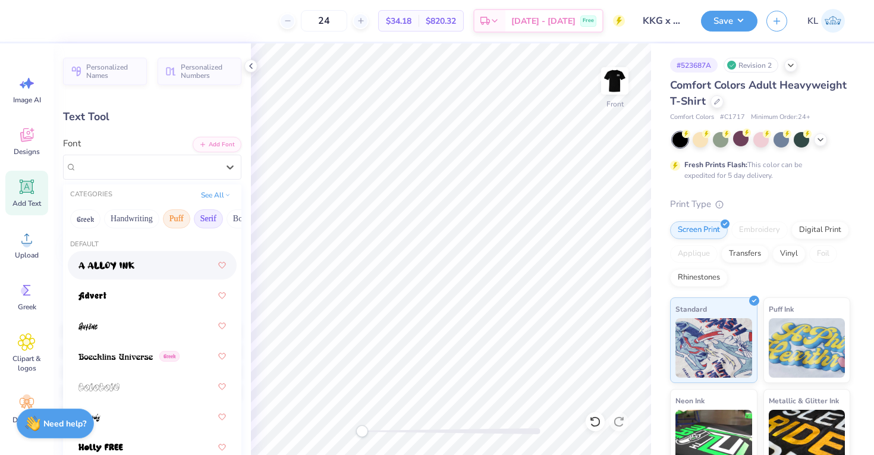
click at [206, 217] on button "Serif" at bounding box center [208, 218] width 29 height 19
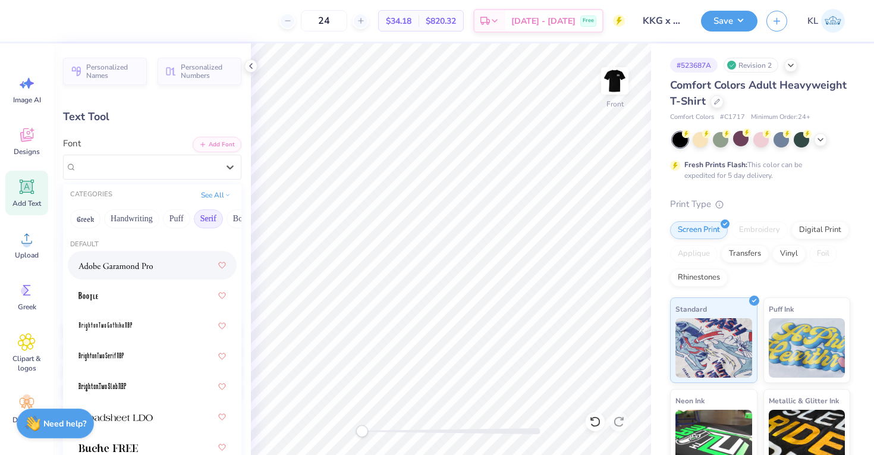
click at [165, 263] on div at bounding box center [151, 264] width 147 height 21
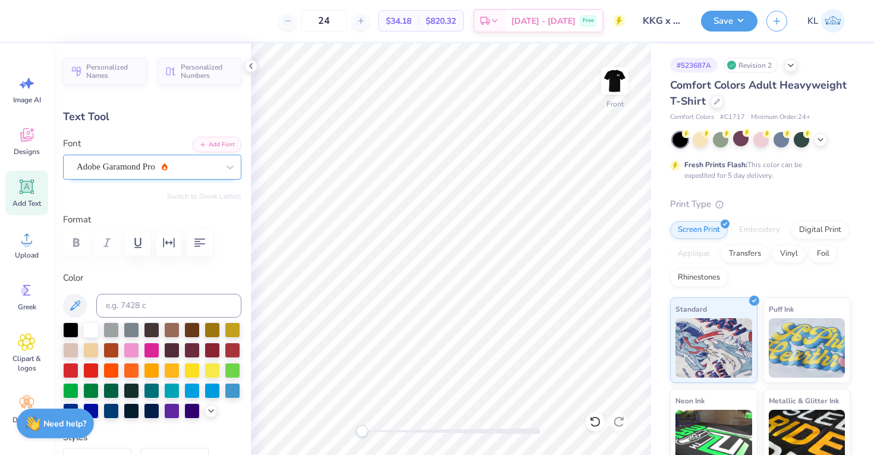
click at [197, 169] on div "Adobe Garamond Pro" at bounding box center [147, 166] width 144 height 18
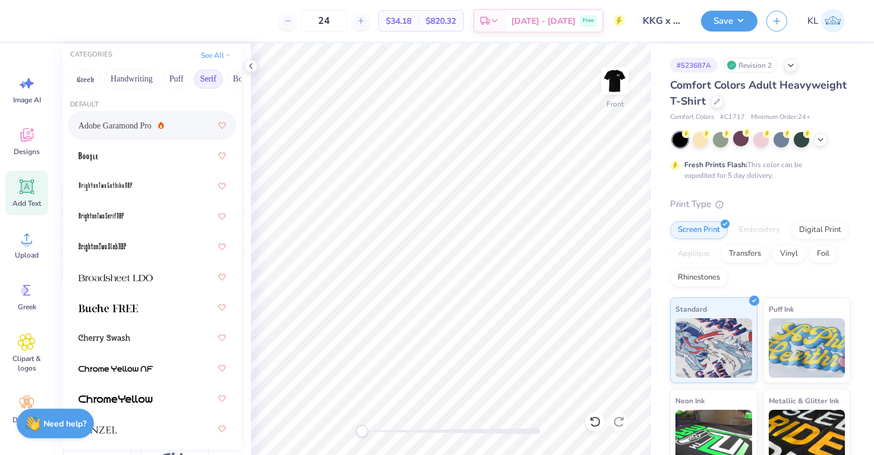
scroll to position [157, 0]
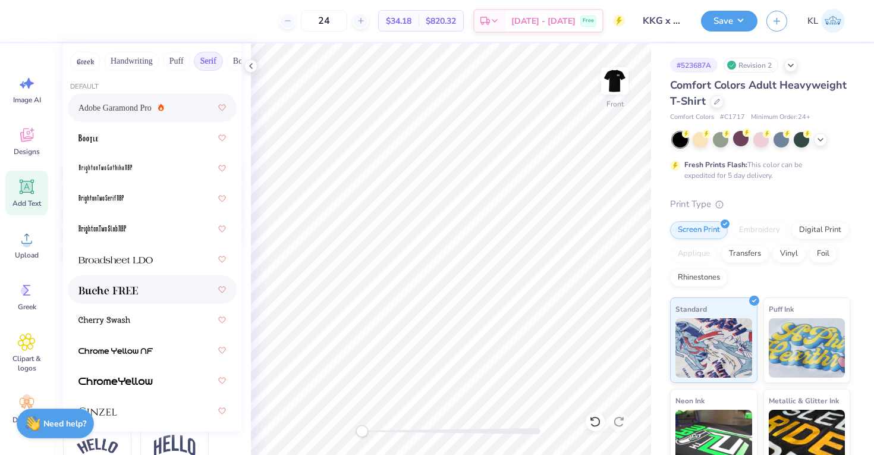
click at [163, 286] on div at bounding box center [151, 289] width 147 height 21
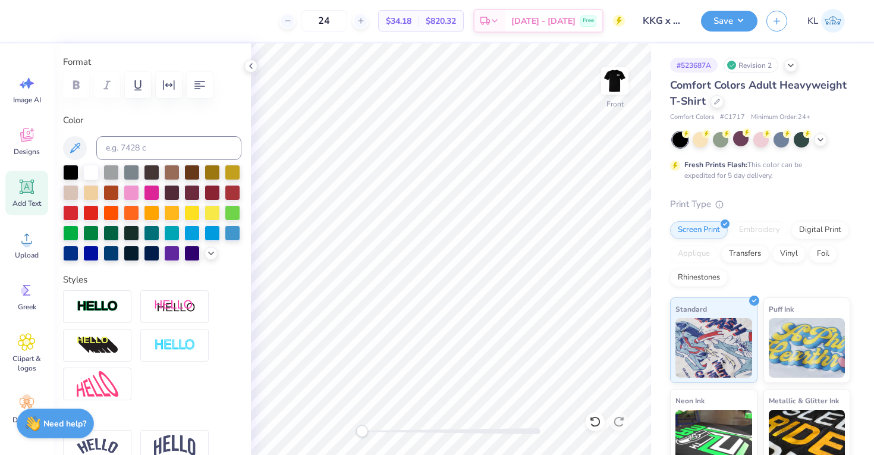
scroll to position [48, 0]
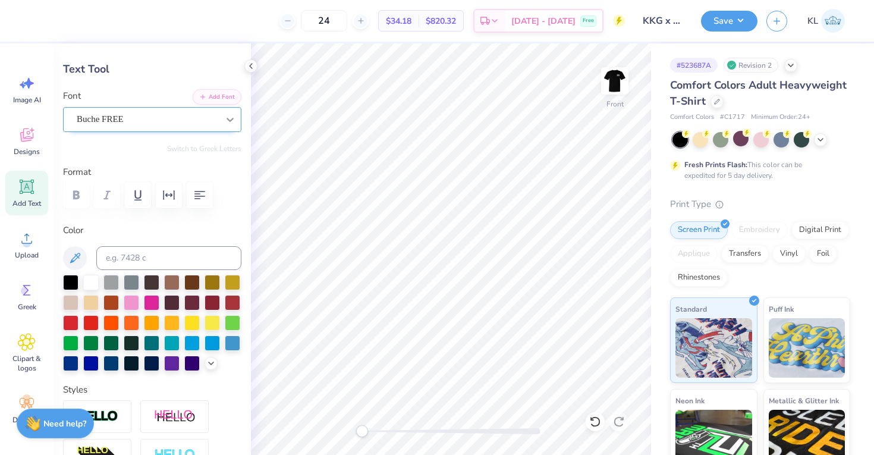
click at [219, 122] on div at bounding box center [229, 119] width 21 height 21
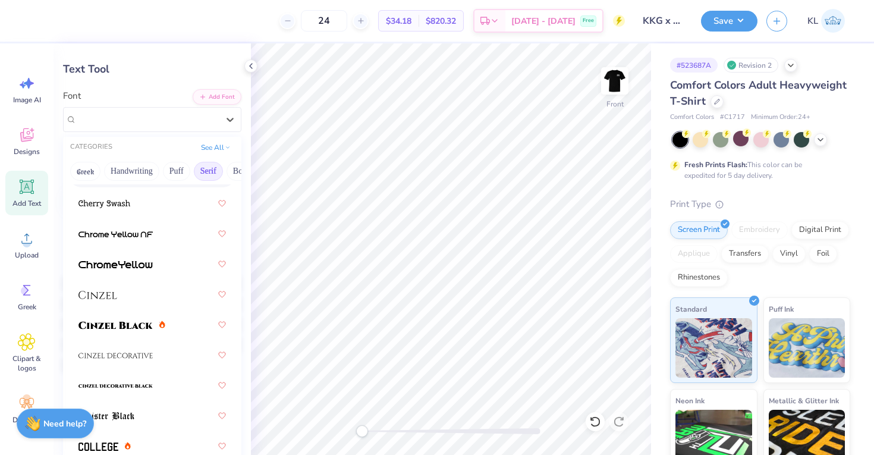
scroll to position [228, 0]
click at [166, 254] on div at bounding box center [151, 261] width 147 height 21
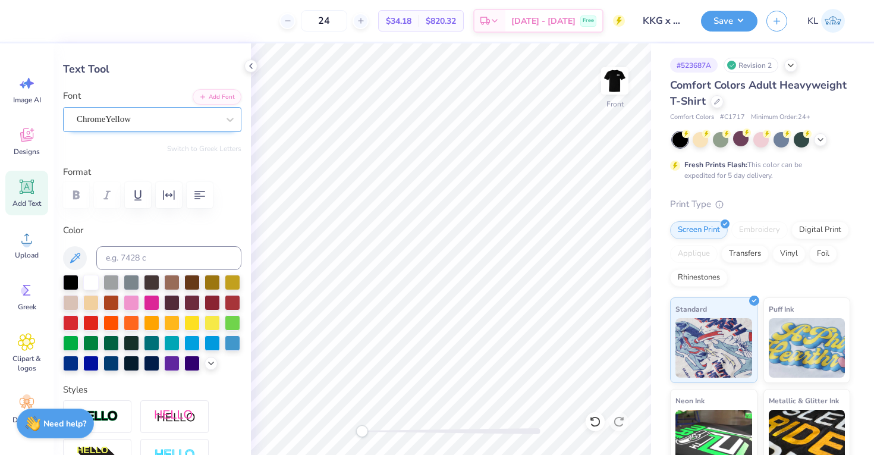
click at [179, 121] on div "ChromeYellow" at bounding box center [147, 119] width 144 height 18
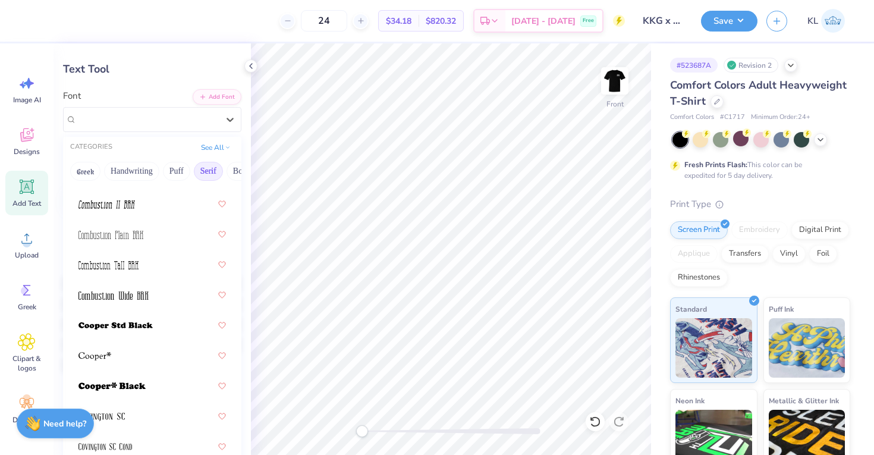
scroll to position [705, 0]
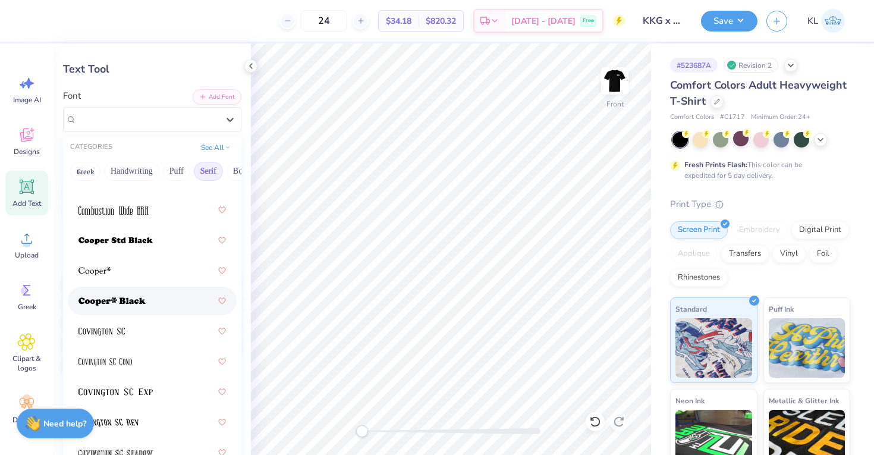
click at [167, 302] on div at bounding box center [151, 300] width 147 height 21
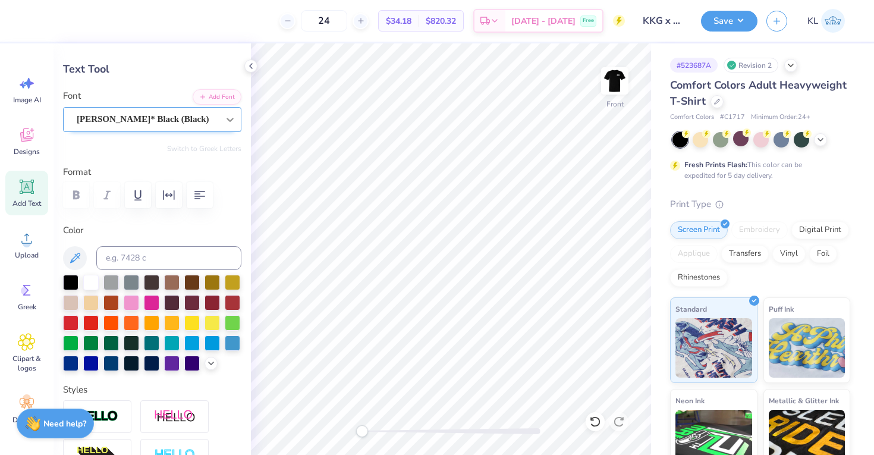
click at [219, 122] on div at bounding box center [229, 119] width 21 height 21
click at [616, 77] on img at bounding box center [615, 81] width 48 height 48
click at [616, 77] on img at bounding box center [615, 81] width 24 height 24
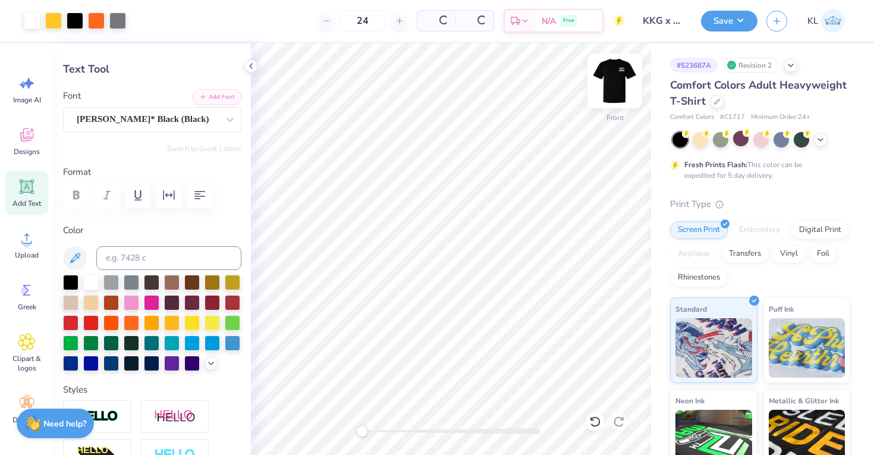
type input "7.87"
type input "0.34"
type input "15.37"
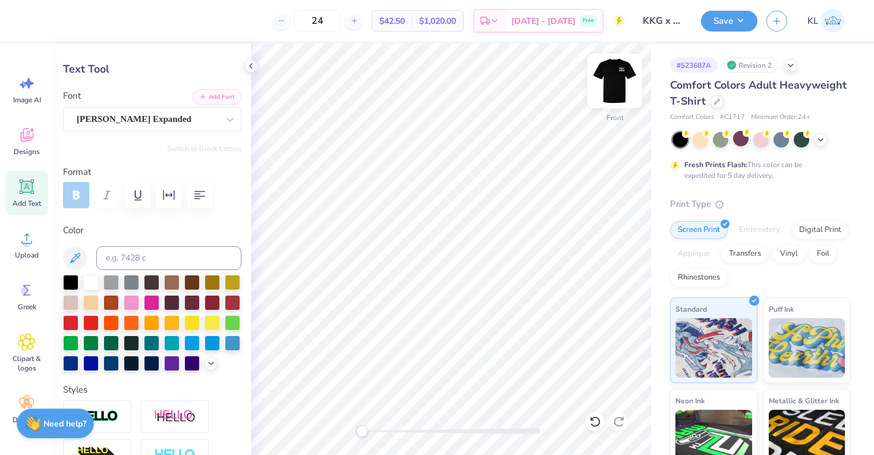
type input "8.30"
type input "0.70"
type input "5.22"
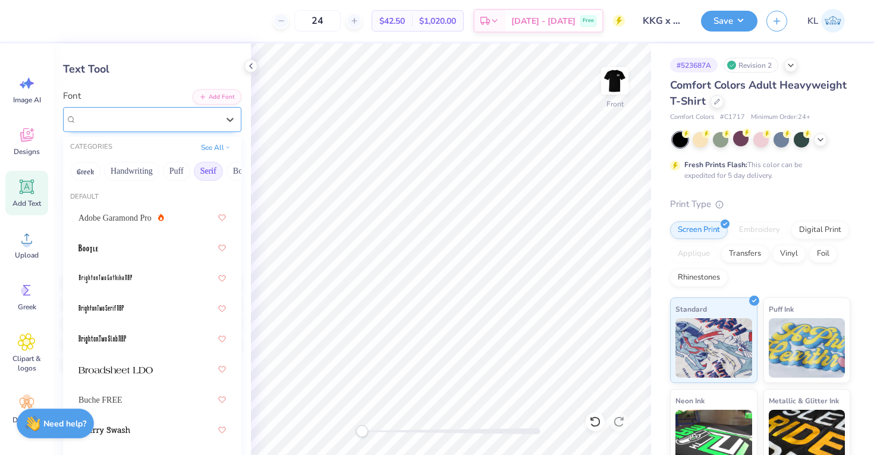
click at [163, 125] on div at bounding box center [147, 119] width 141 height 16
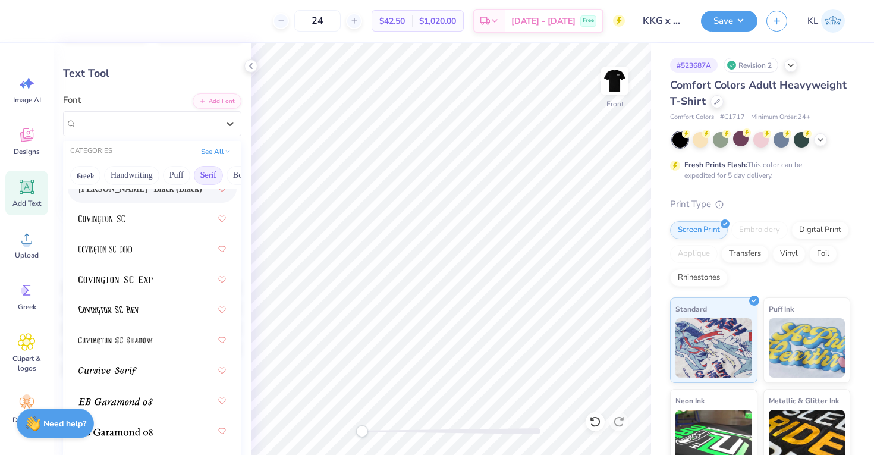
scroll to position [838, 0]
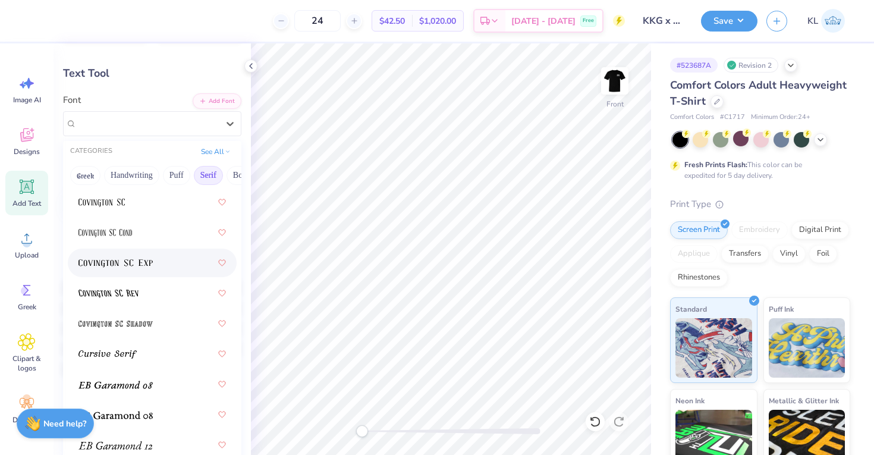
click at [174, 273] on div at bounding box center [152, 262] width 169 height 29
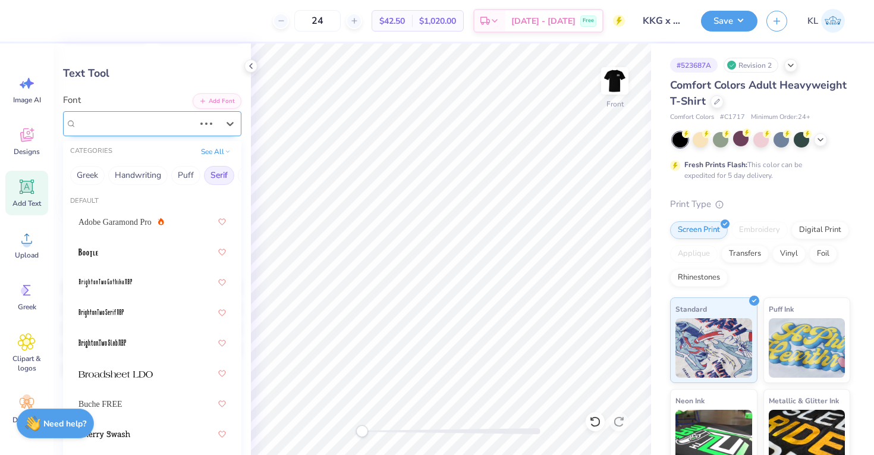
click at [198, 119] on div at bounding box center [206, 124] width 21 height 12
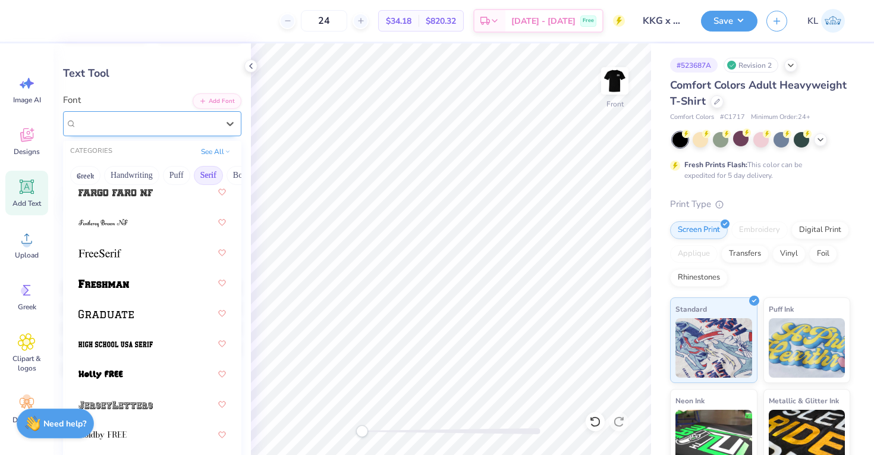
scroll to position [1397, 0]
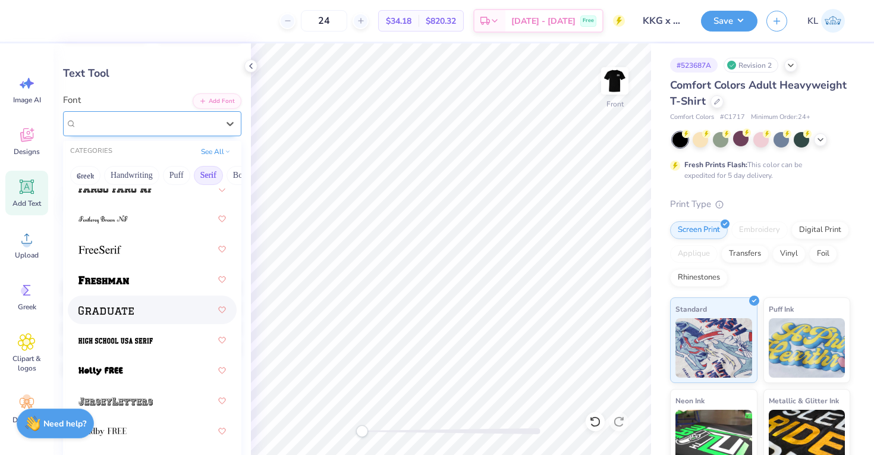
click at [168, 313] on div at bounding box center [151, 309] width 147 height 21
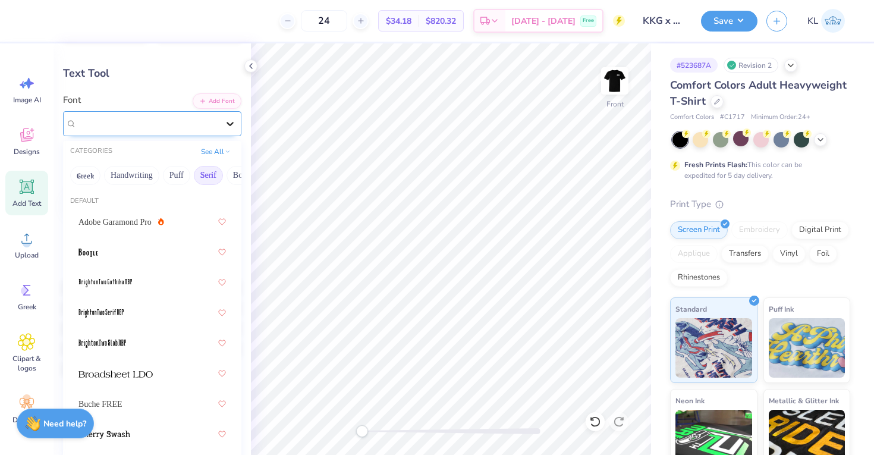
click at [219, 118] on div at bounding box center [229, 123] width 21 height 21
click at [210, 150] on button "See All" at bounding box center [215, 150] width 37 height 12
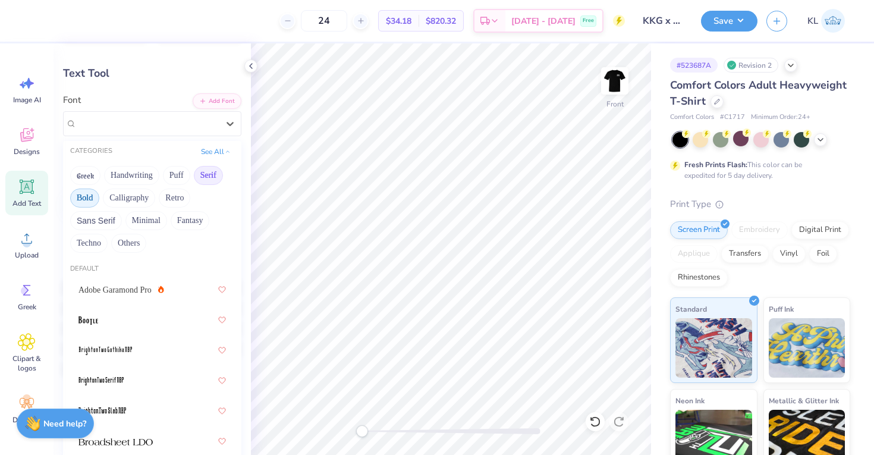
click at [91, 202] on button "Bold" at bounding box center [84, 197] width 29 height 19
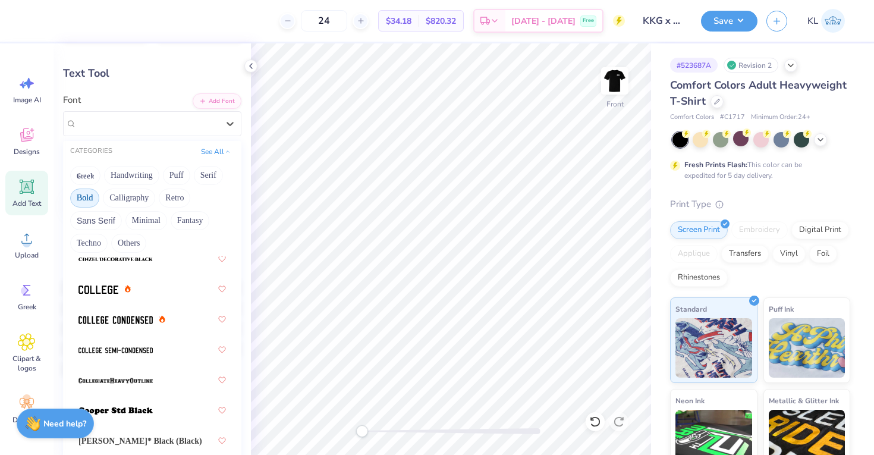
scroll to position [150, 0]
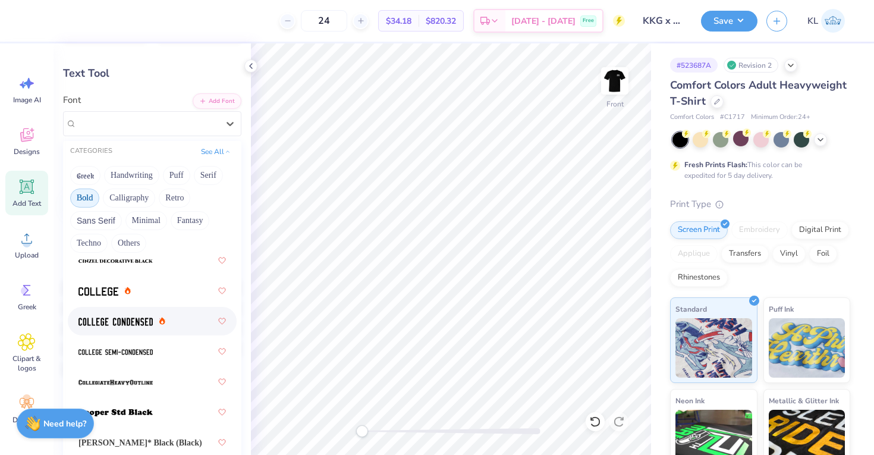
click at [167, 316] on div at bounding box center [151, 320] width 147 height 21
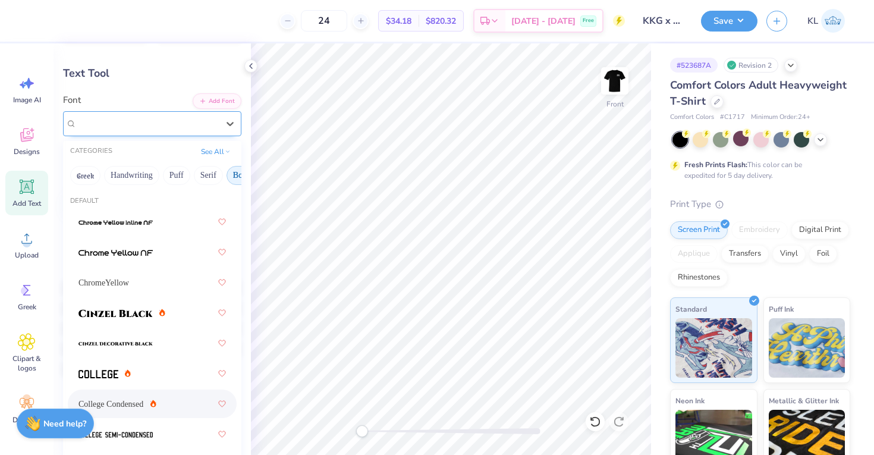
click at [188, 122] on div "College Condensed" at bounding box center [147, 123] width 144 height 18
click at [172, 314] on div at bounding box center [151, 312] width 147 height 21
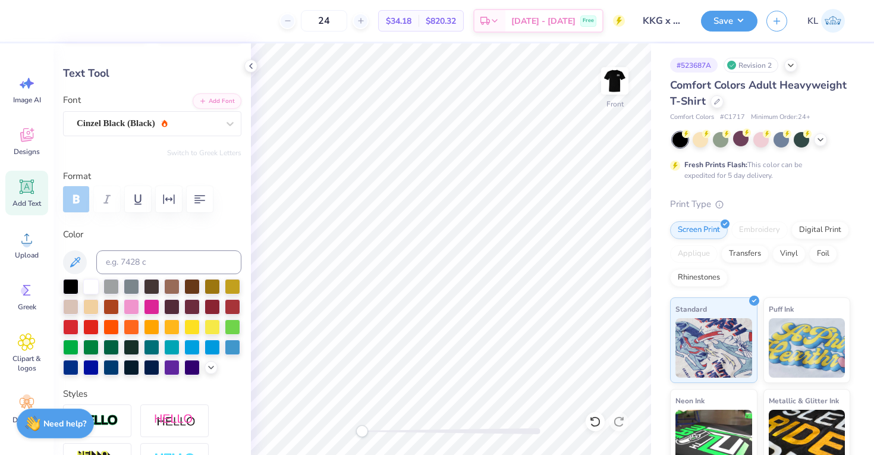
type input "10.97"
type input "0.69"
type input "5.29"
type input "11.69"
type input "0.74"
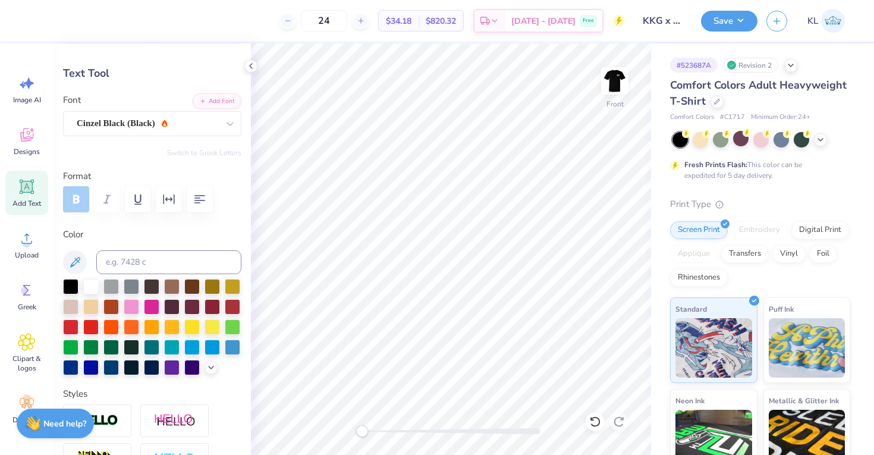
type input "5.21"
type input "10.98"
type input "0.69"
type input "5.26"
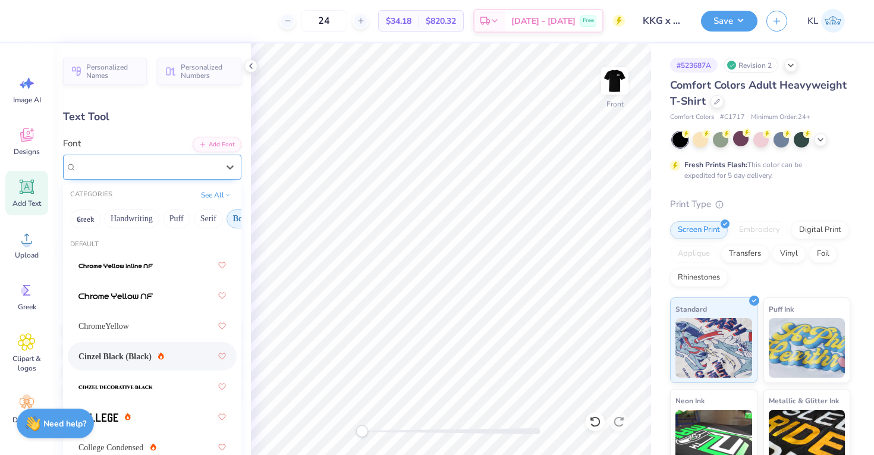
click at [174, 175] on div "Cinzel Black (Black)" at bounding box center [147, 166] width 144 height 18
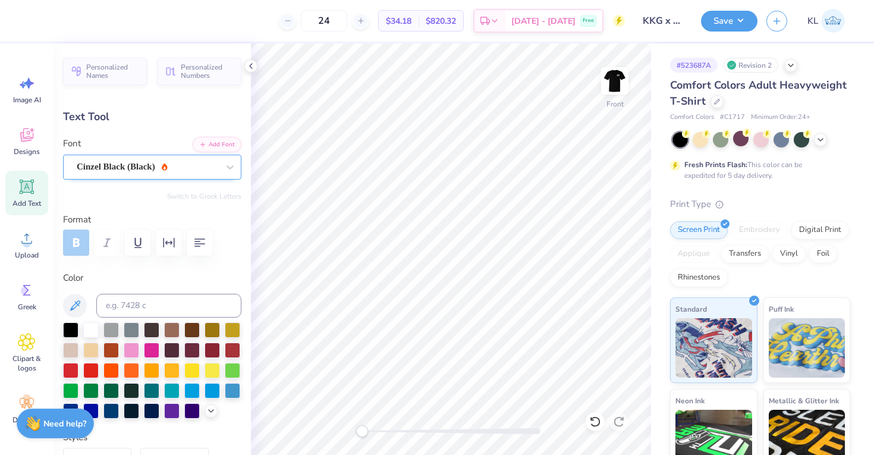
click at [184, 178] on div "Cinzel Black (Black)" at bounding box center [152, 167] width 178 height 25
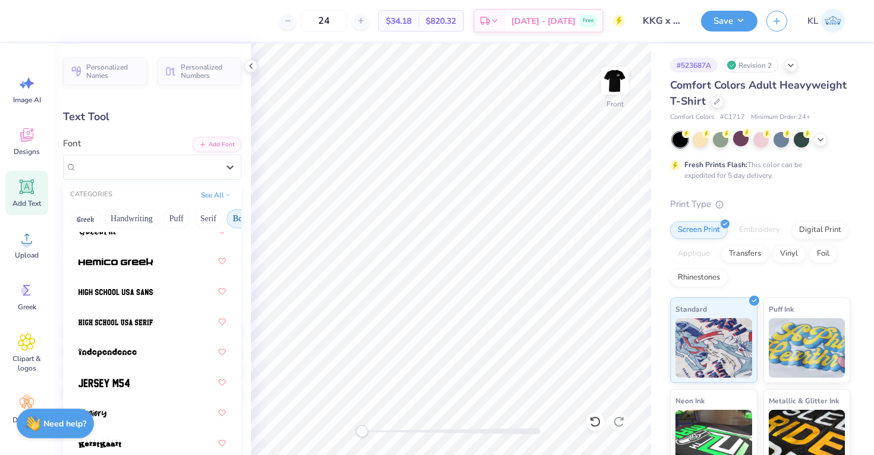
scroll to position [842, 0]
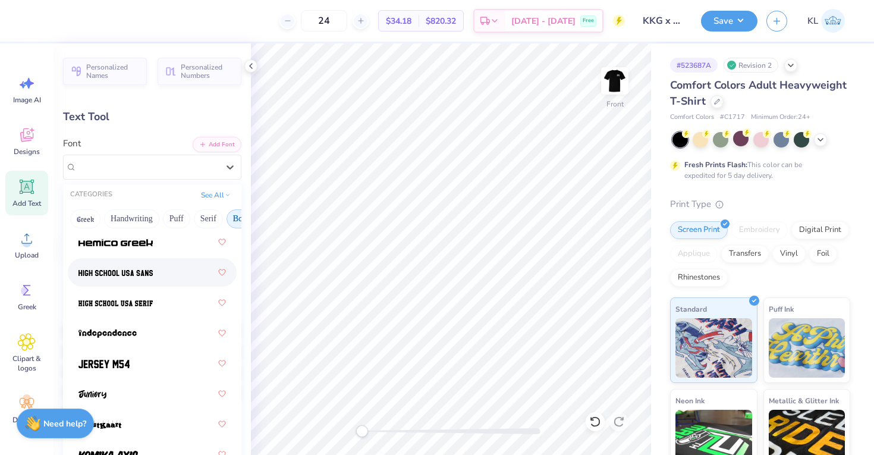
click at [155, 282] on div at bounding box center [151, 271] width 147 height 21
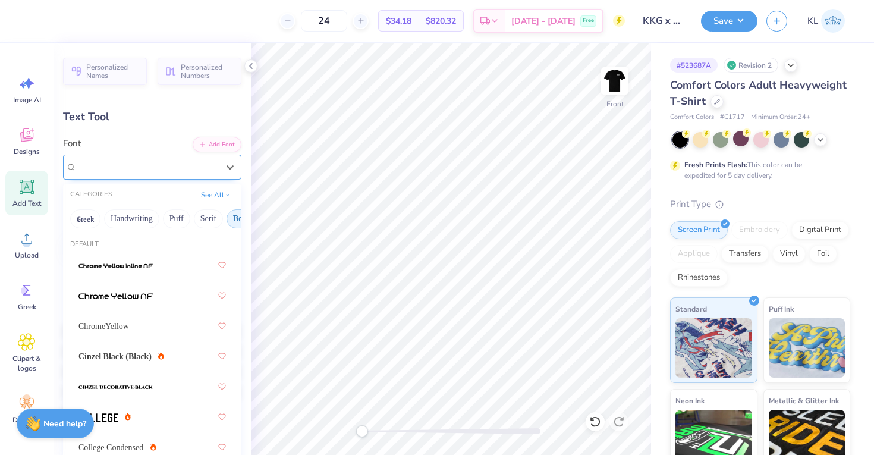
click at [169, 176] on div "High School USA Sans" at bounding box center [152, 167] width 178 height 25
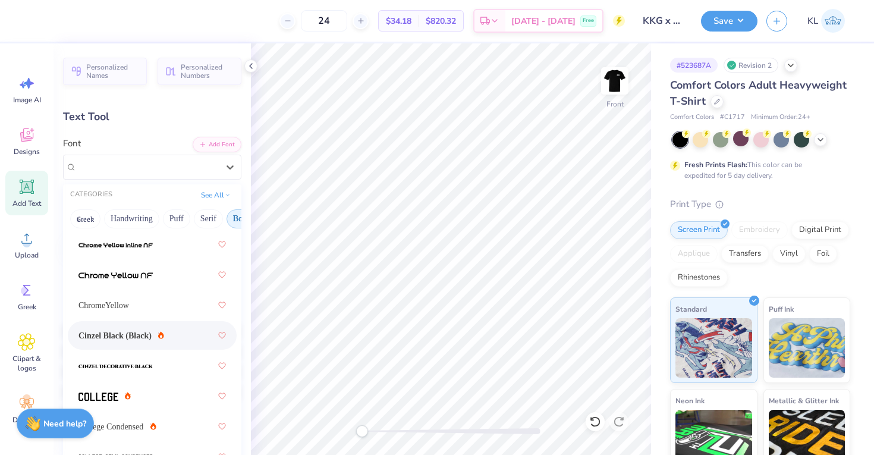
click at [152, 332] on span "Cinzel Black (Black)" at bounding box center [114, 335] width 73 height 12
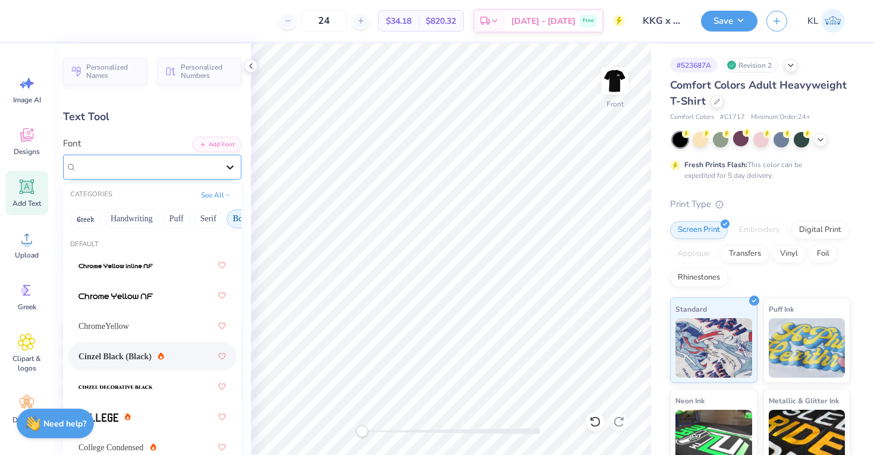
click at [219, 164] on div at bounding box center [229, 166] width 21 height 21
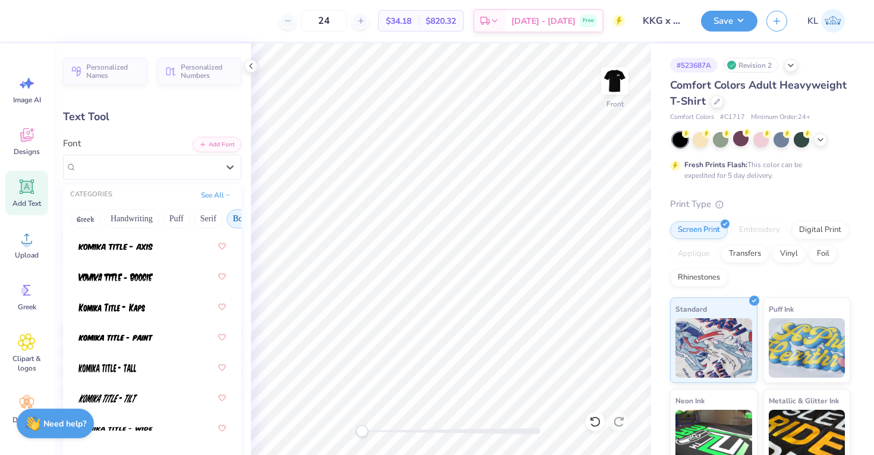
scroll to position [1253, 0]
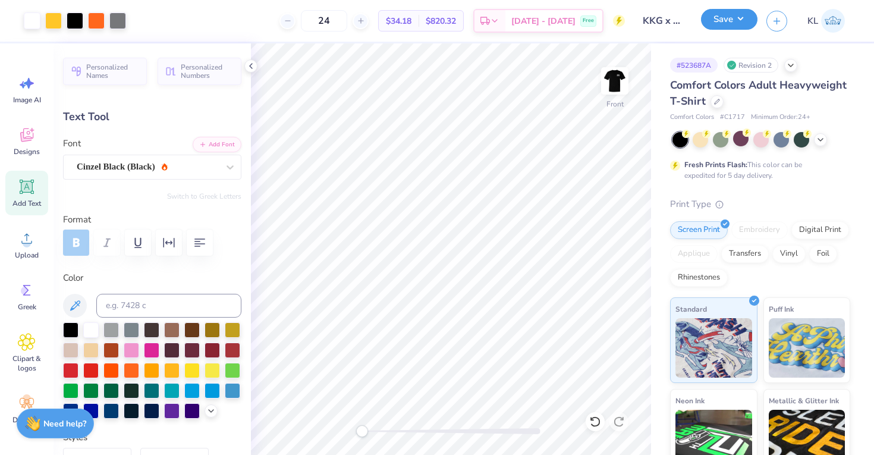
click at [714, 15] on button "Save" at bounding box center [729, 19] width 56 height 21
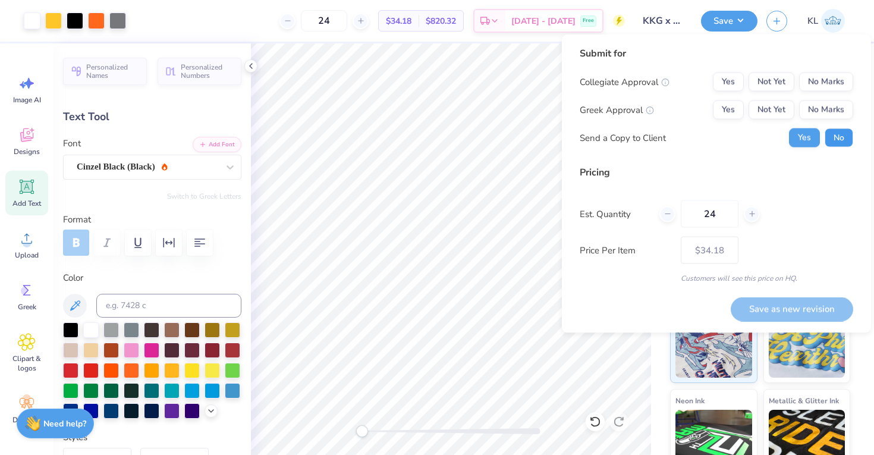
click at [839, 143] on button "No" at bounding box center [838, 137] width 29 height 19
click at [813, 143] on button "Yes" at bounding box center [804, 137] width 31 height 19
click at [838, 81] on button "No Marks" at bounding box center [826, 82] width 54 height 19
click at [735, 104] on button "Yes" at bounding box center [728, 109] width 31 height 19
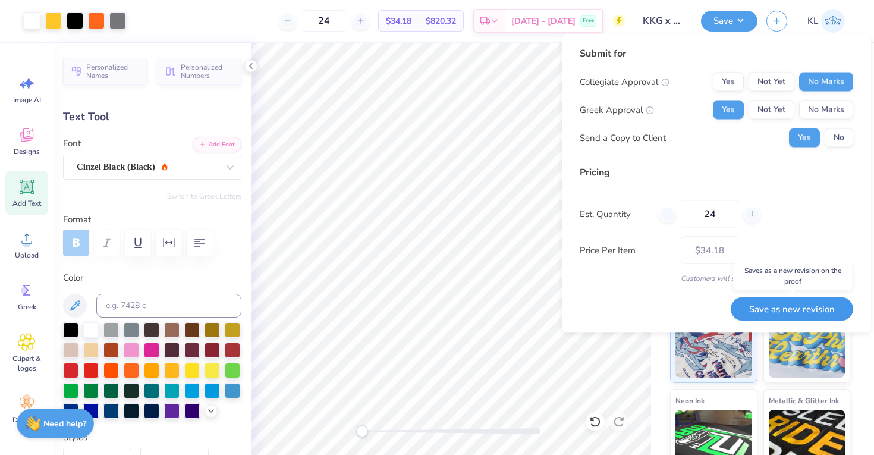
click at [771, 305] on button "Save as new revision" at bounding box center [791, 309] width 122 height 24
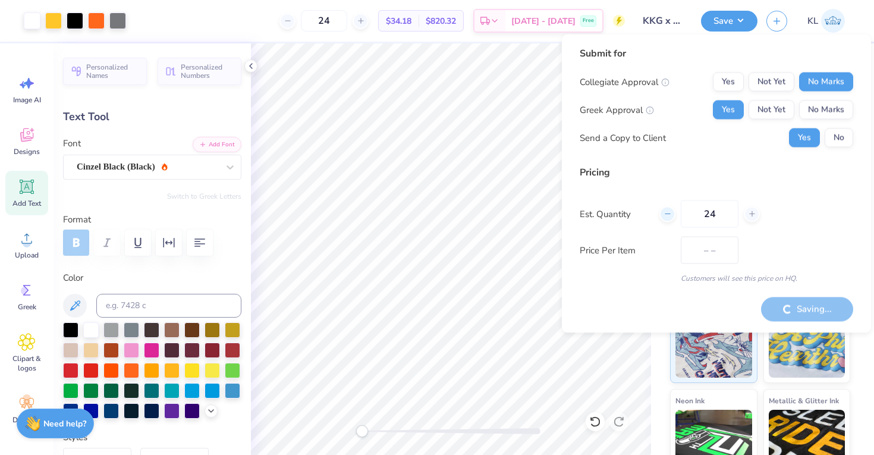
type input "$34.18"
